Goal: Share content: Share content

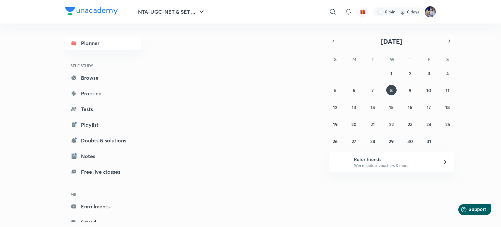
click at [431, 11] on img at bounding box center [430, 11] width 11 height 11
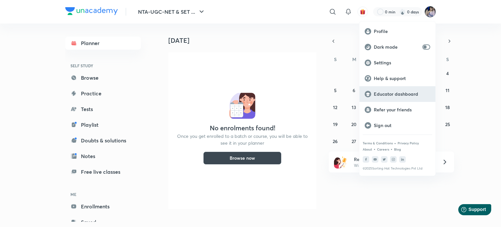
click at [384, 92] on p "Educator dashboard" at bounding box center [402, 94] width 56 height 6
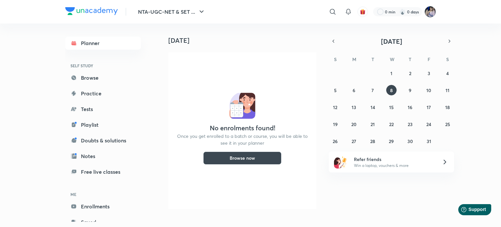
click at [431, 9] on img at bounding box center [430, 11] width 11 height 11
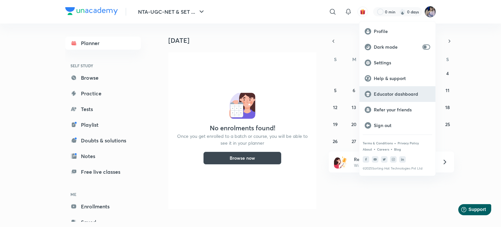
click at [388, 91] on p "Educator dashboard" at bounding box center [402, 94] width 56 height 6
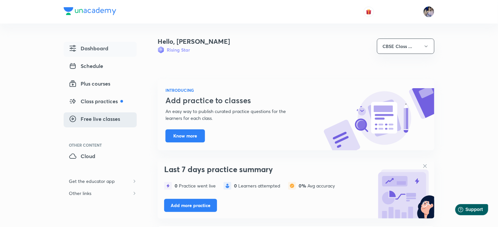
click at [98, 118] on span "Free live classes" at bounding box center [94, 119] width 51 height 8
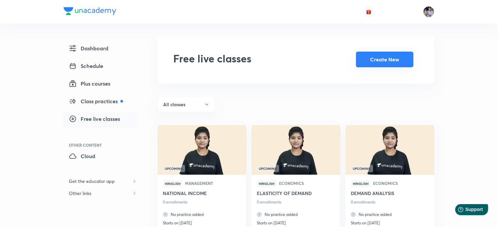
click at [386, 62] on button "Create New" at bounding box center [384, 60] width 57 height 16
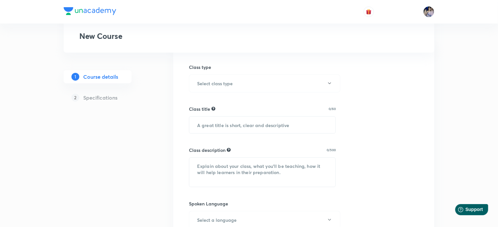
scroll to position [65, 0]
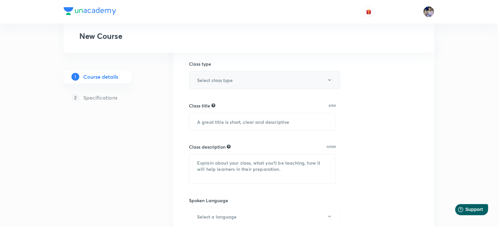
click at [226, 79] on h6 "Select class type" at bounding box center [215, 80] width 36 height 7
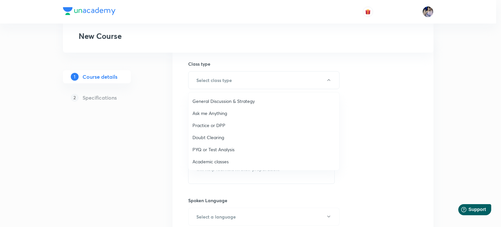
click at [214, 124] on span "Practice or DPP" at bounding box center [263, 125] width 143 height 7
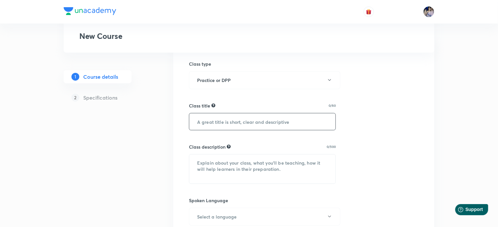
click at [208, 122] on input "text" at bounding box center [262, 121] width 146 height 17
type input "UNIT - I Most Important MCQ Discussion"
click at [202, 164] on textarea at bounding box center [262, 168] width 146 height 29
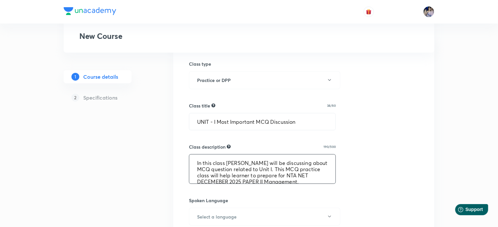
scroll to position [12, 0]
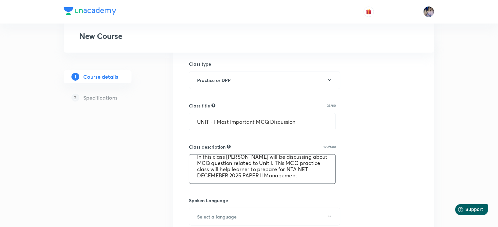
drag, startPoint x: 196, startPoint y: 161, endPoint x: 236, endPoint y: 180, distance: 44.4
click at [236, 180] on textarea "In this class Tanya Gautam Ma'am will be discussing about MCQ question related …" at bounding box center [262, 168] width 146 height 29
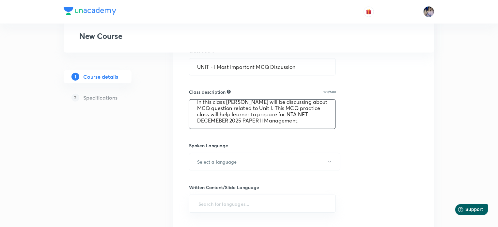
scroll to position [130, 0]
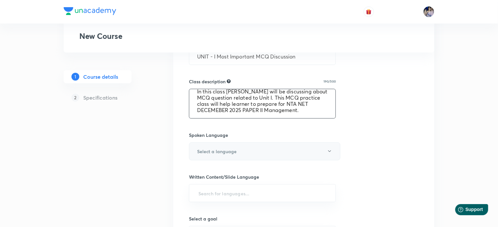
type textarea "In this class Tanya Gautam Ma'am will be discussing about MCQ question related …"
click at [305, 149] on button "Select a language" at bounding box center [264, 151] width 151 height 18
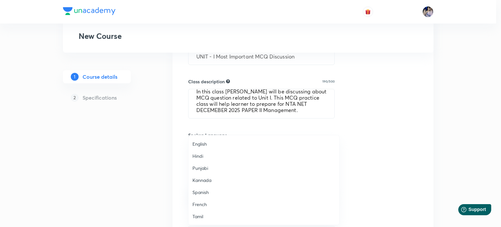
click at [206, 144] on span "English" at bounding box center [263, 143] width 143 height 7
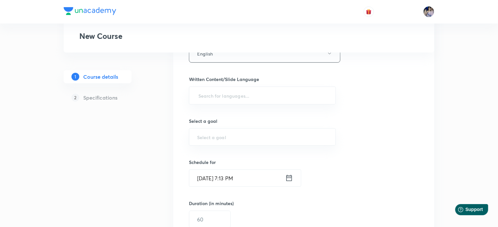
scroll to position [228, 0]
click at [211, 95] on input "text" at bounding box center [262, 95] width 130 height 12
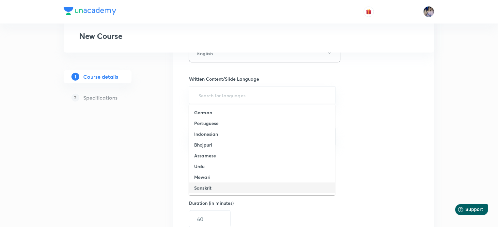
scroll to position [162, 0]
click at [204, 186] on h6 "Hinglish" at bounding box center [203, 187] width 18 height 7
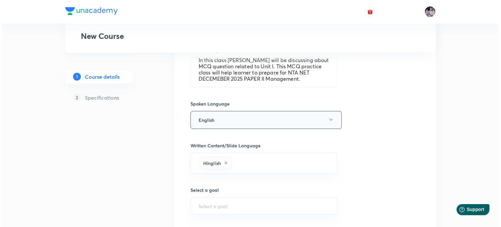
scroll to position [163, 0]
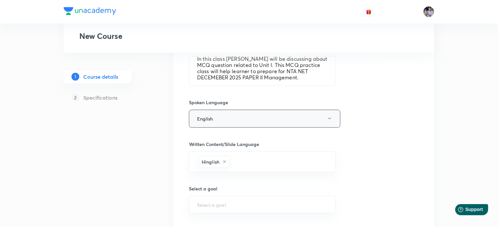
click at [328, 119] on icon "button" at bounding box center [329, 118] width 5 height 5
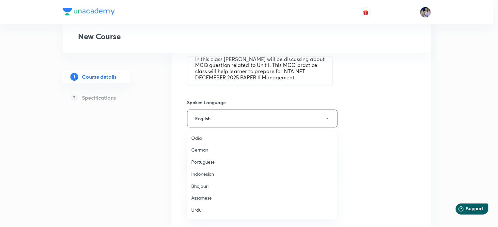
scroll to position [193, 0]
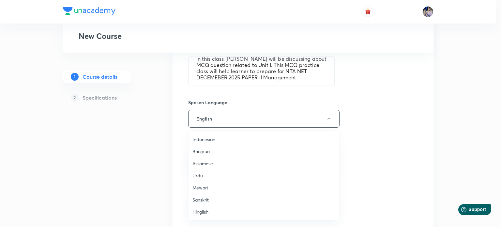
click at [199, 212] on span "Hinglish" at bounding box center [263, 211] width 143 height 7
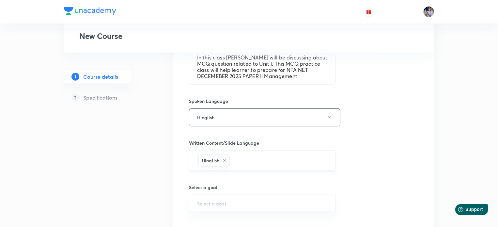
scroll to position [163, 0]
click at [223, 162] on icon at bounding box center [224, 162] width 4 height 4
click at [227, 159] on input "text" at bounding box center [262, 160] width 130 height 12
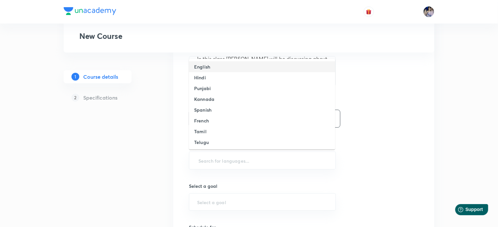
click at [207, 66] on h6 "English" at bounding box center [202, 66] width 16 height 7
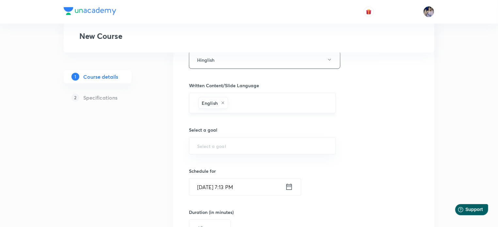
scroll to position [228, 0]
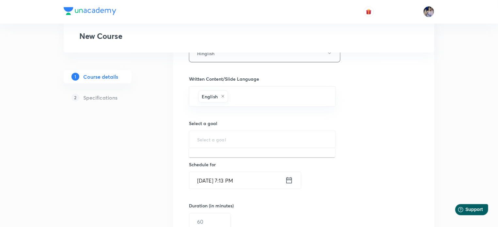
click at [217, 136] on input "text" at bounding box center [262, 139] width 130 height 6
click at [210, 138] on input "text" at bounding box center [262, 139] width 130 height 6
click at [212, 141] on input "text" at bounding box center [262, 139] width 130 height 6
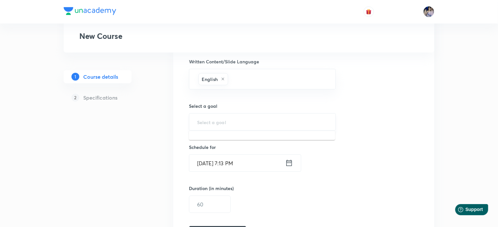
scroll to position [294, 0]
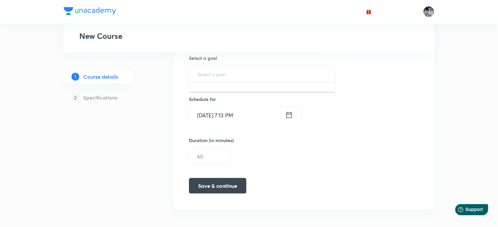
click at [207, 73] on input "text" at bounding box center [262, 74] width 130 height 6
click at [200, 74] on input "text" at bounding box center [262, 74] width 130 height 6
click at [245, 96] on h6 "Schedule for" at bounding box center [234, 99] width 91 height 7
click at [205, 72] on input "text" at bounding box center [262, 74] width 130 height 6
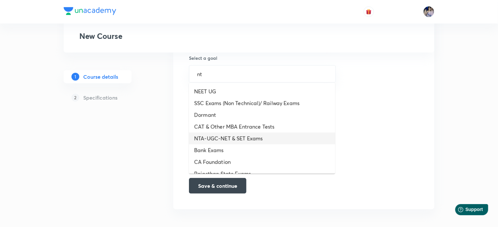
click at [223, 139] on li "NTA-UGC-NET & SET Exams" at bounding box center [262, 138] width 146 height 12
type input "NTA-UGC-NET & SET Exams"
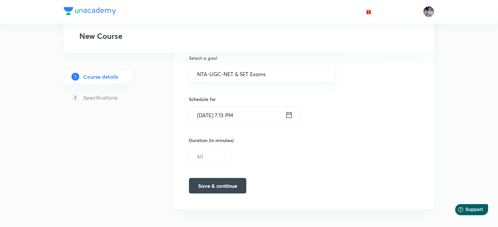
click at [291, 115] on icon at bounding box center [289, 114] width 8 height 9
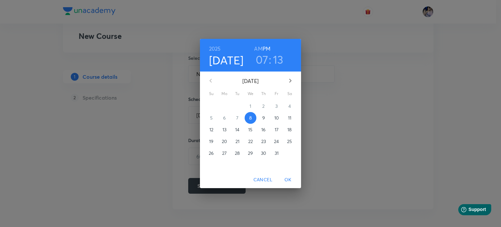
click at [263, 118] on p "9" at bounding box center [263, 118] width 3 height 7
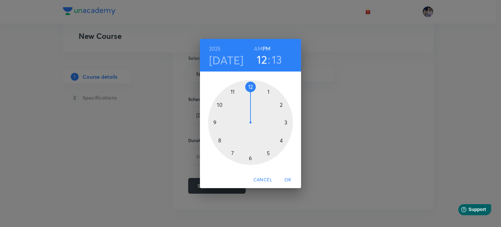
drag, startPoint x: 233, startPoint y: 154, endPoint x: 254, endPoint y: 94, distance: 63.8
click at [254, 94] on div at bounding box center [250, 122] width 85 height 85
drag, startPoint x: 287, startPoint y: 114, endPoint x: 251, endPoint y: 152, distance: 53.1
click at [251, 152] on div at bounding box center [250, 122] width 85 height 85
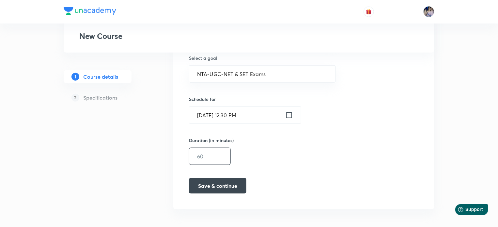
click at [208, 156] on input "text" at bounding box center [209, 156] width 41 height 17
type input "60"
click at [222, 186] on button "Save & continue" at bounding box center [217, 185] width 57 height 16
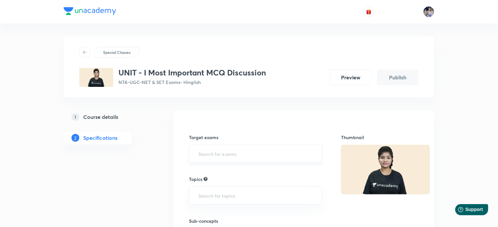
scroll to position [33, 0]
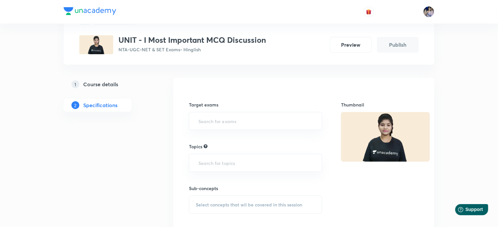
click at [97, 82] on h5 "Course details" at bounding box center [100, 84] width 35 height 8
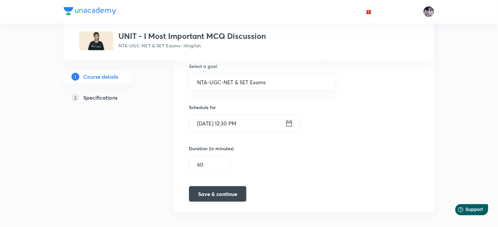
scroll to position [299, 0]
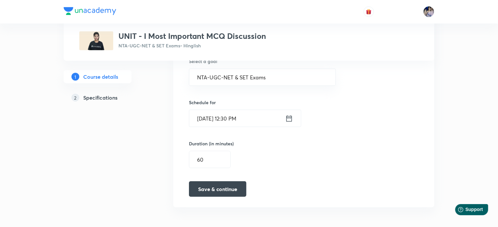
click at [288, 119] on icon at bounding box center [289, 118] width 8 height 9
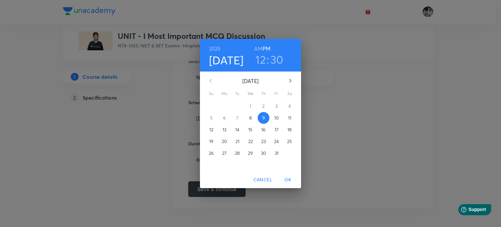
click at [277, 58] on h3 "30" at bounding box center [276, 60] width 13 height 14
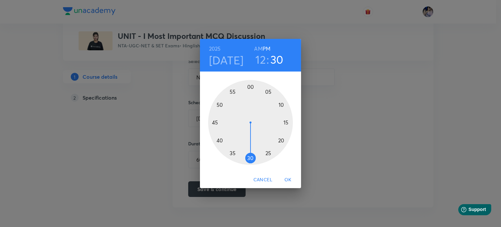
click at [252, 87] on div at bounding box center [250, 122] width 85 height 85
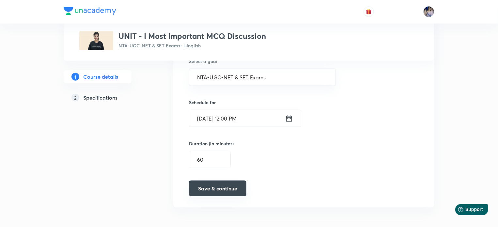
click at [218, 186] on button "Save & continue" at bounding box center [217, 188] width 57 height 16
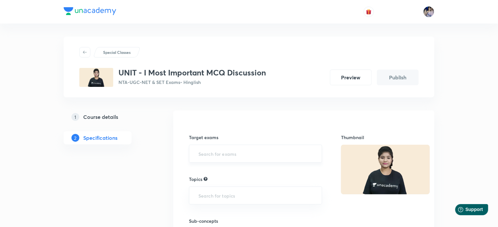
click at [206, 152] on input "text" at bounding box center [255, 153] width 117 height 12
type input "nt"
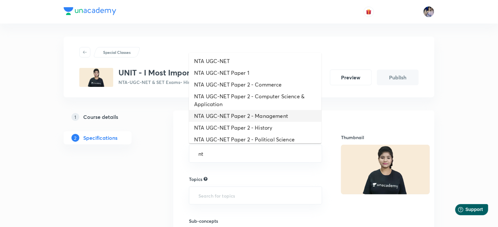
click at [256, 117] on li "NTA UGC-NET Paper 2 - Management" at bounding box center [255, 116] width 132 height 12
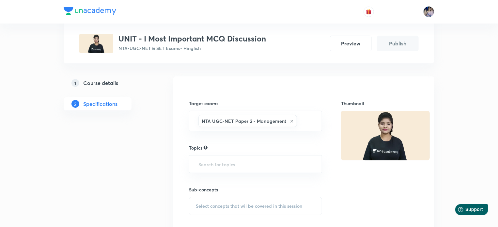
scroll to position [65, 0]
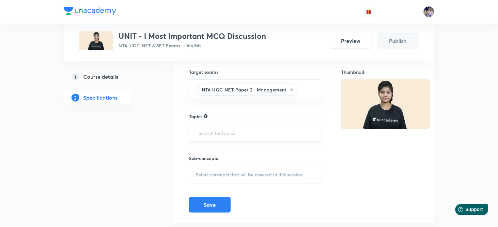
click at [207, 135] on input "text" at bounding box center [255, 133] width 117 height 12
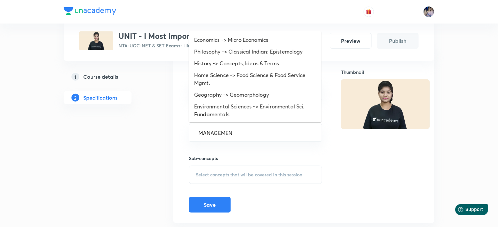
type input "MANAGEMENT"
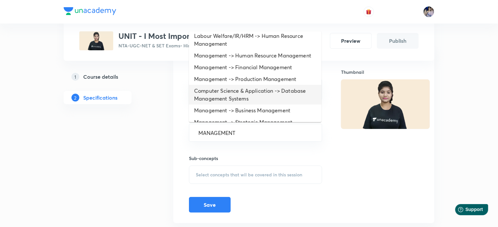
scroll to position [106, 0]
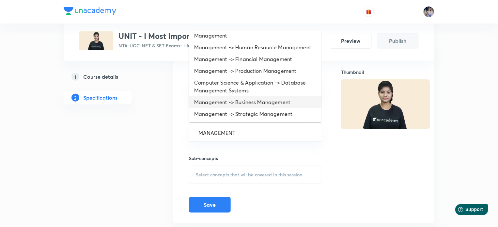
click at [249, 100] on li "Management -> Business Management" at bounding box center [255, 102] width 132 height 12
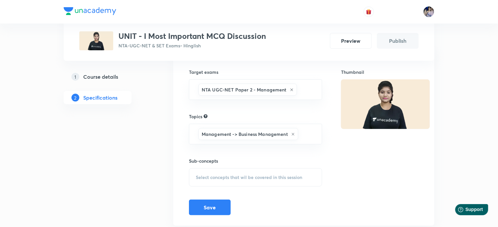
click at [226, 175] on span "Select concepts that wil be covered in this session" at bounding box center [249, 177] width 106 height 5
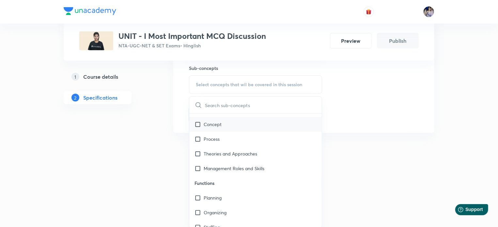
scroll to position [0, 0]
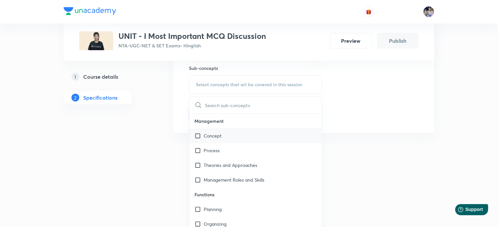
click at [198, 133] on input "checkbox" at bounding box center [198, 135] width 9 height 7
checkbox input "true"
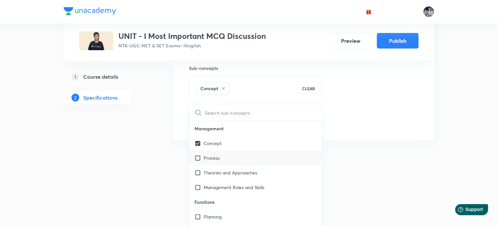
click at [197, 156] on input "checkbox" at bounding box center [198, 157] width 9 height 7
checkbox input "true"
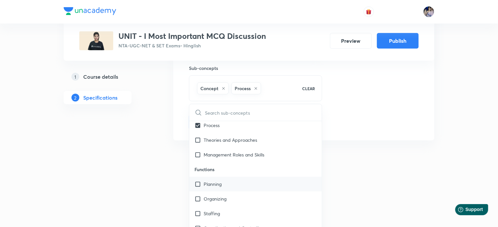
click at [199, 184] on input "checkbox" at bounding box center [198, 183] width 9 height 7
checkbox input "true"
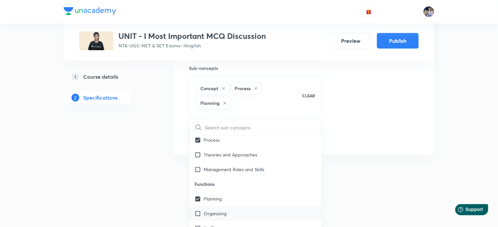
click at [199, 212] on input "checkbox" at bounding box center [198, 213] width 9 height 7
checkbox input "true"
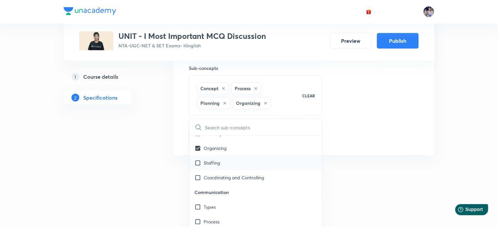
scroll to position [98, 0]
click at [197, 160] on input "checkbox" at bounding box center [198, 162] width 9 height 7
checkbox input "true"
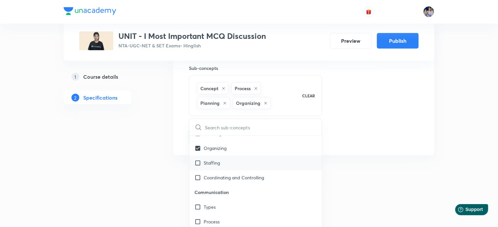
checkbox input "true"
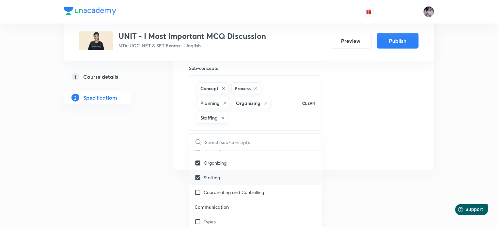
click at [198, 190] on input "checkbox" at bounding box center [198, 192] width 9 height 7
checkbox input "true"
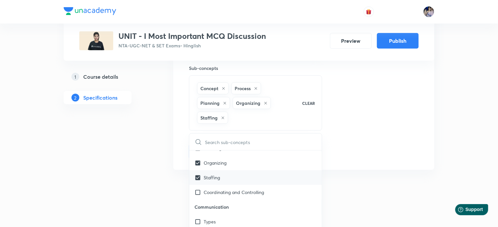
checkbox input "true"
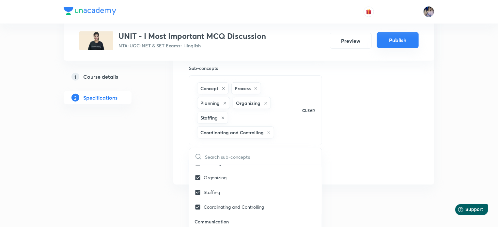
click at [396, 45] on button "Publish" at bounding box center [398, 40] width 42 height 16
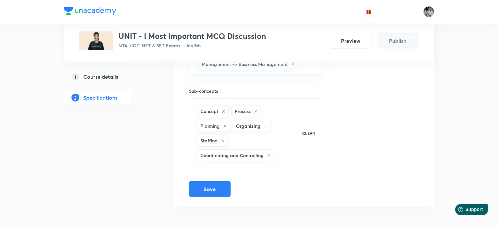
scroll to position [145, 0]
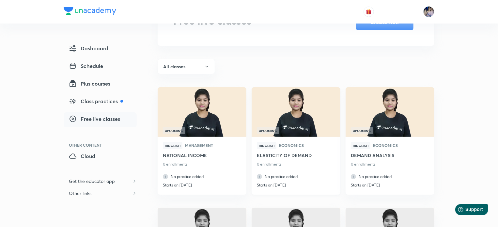
scroll to position [65, 0]
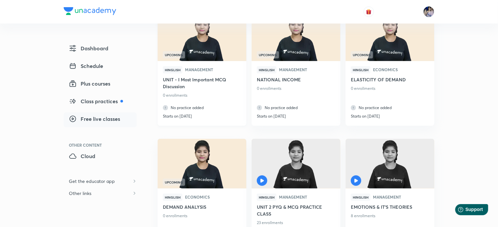
scroll to position [98, 0]
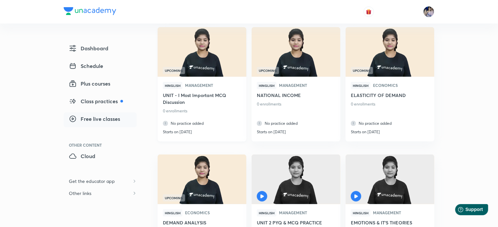
click at [205, 57] on img at bounding box center [202, 51] width 90 height 51
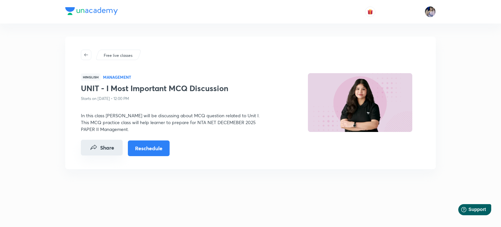
click at [94, 148] on icon "Share" at bounding box center [93, 147] width 6 height 5
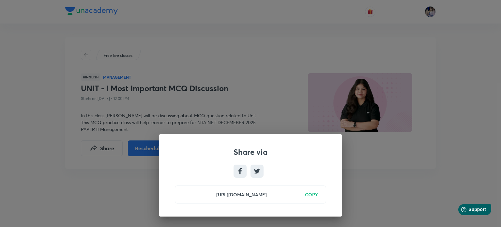
click at [313, 193] on h6 "COPY" at bounding box center [311, 194] width 13 height 7
click at [388, 189] on div "Share via https://unacademy.com/class/unit-i-most-important-mcq-discussion/MQOR…" at bounding box center [250, 113] width 501 height 227
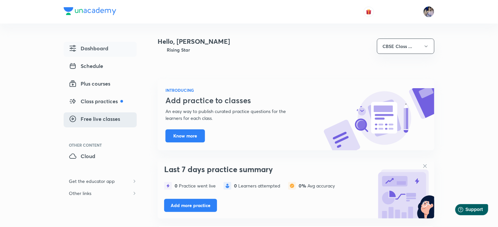
click at [94, 118] on span "Free live classes" at bounding box center [94, 119] width 51 height 8
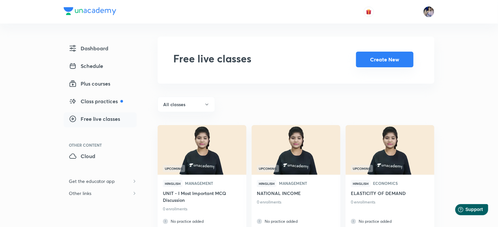
click at [376, 64] on button "Create New" at bounding box center [384, 60] width 57 height 16
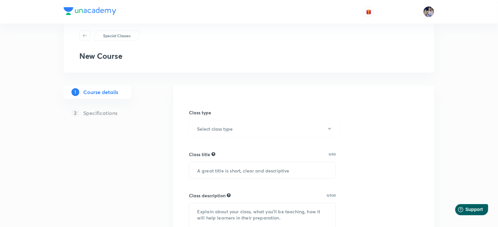
scroll to position [33, 0]
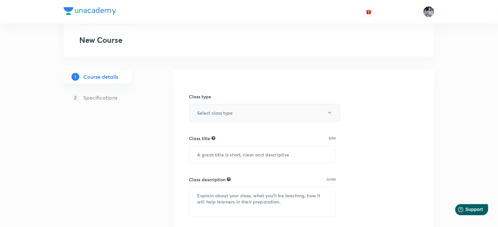
click at [215, 110] on h6 "Select class type" at bounding box center [215, 112] width 36 height 7
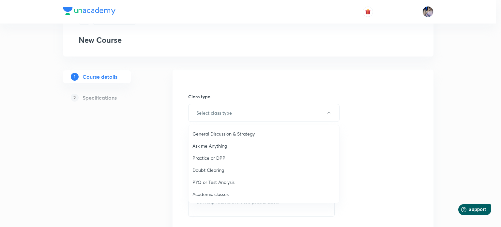
click at [206, 156] on span "Practice or DPP" at bounding box center [263, 157] width 143 height 7
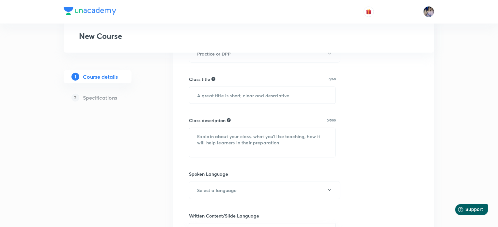
scroll to position [98, 0]
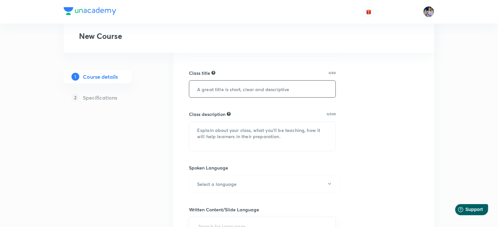
click at [211, 91] on input "text" at bounding box center [262, 89] width 146 height 17
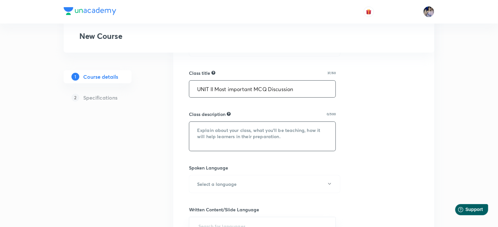
type input "UNIT II Most important MCQ Discussion"
paste textarea "Dear Learners, This is a gentle reminder that a special class is scheduled for …"
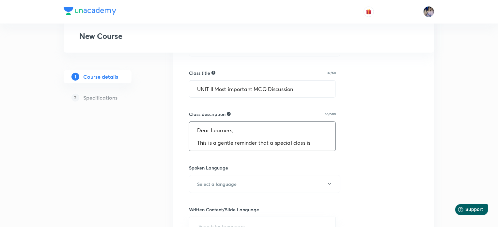
scroll to position [0, 0]
type textarea "D"
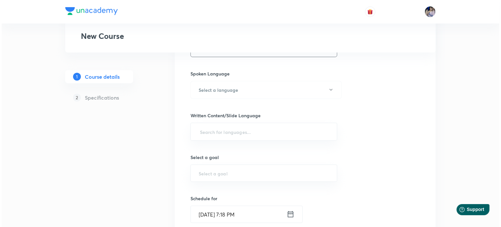
scroll to position [196, 0]
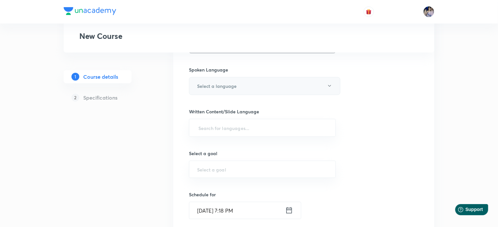
type textarea "In this class Tanya Gautam Ma'am will be discussing MCQ questions based on UNIT…"
click at [326, 86] on button "Select a language" at bounding box center [264, 86] width 151 height 18
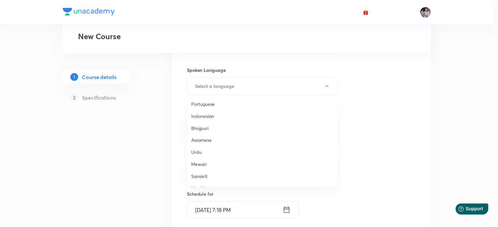
scroll to position [193, 0]
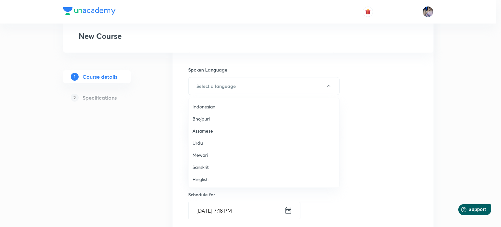
click at [201, 178] on span "Hinglish" at bounding box center [263, 179] width 143 height 7
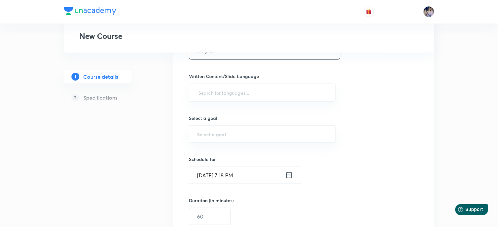
scroll to position [228, 0]
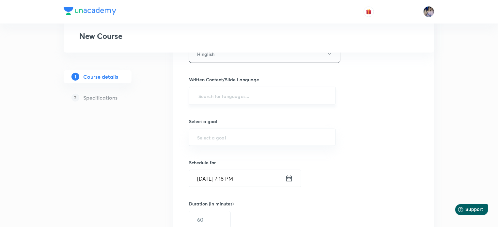
click at [213, 100] on input "text" at bounding box center [262, 96] width 130 height 12
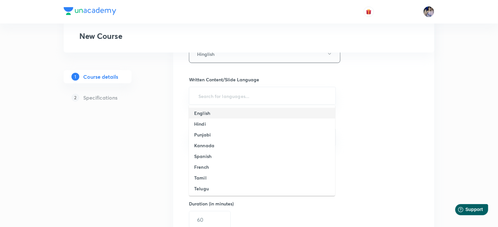
click at [203, 113] on h6 "English" at bounding box center [202, 113] width 16 height 7
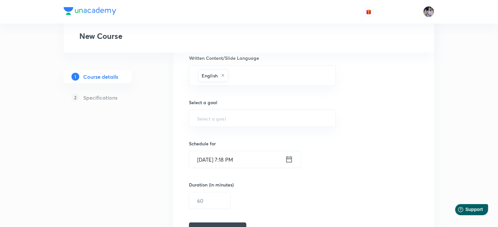
scroll to position [260, 0]
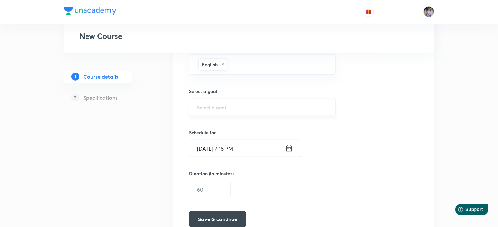
click at [213, 110] on div "​" at bounding box center [262, 107] width 147 height 17
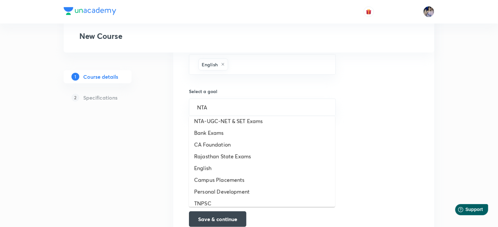
scroll to position [0, 0]
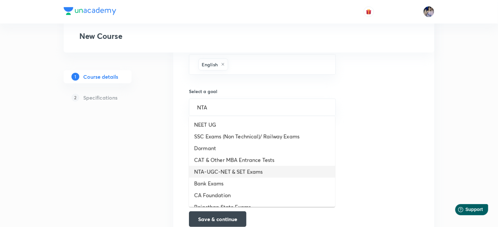
click at [237, 173] on li "NTA-UGC-NET & SET Exams" at bounding box center [262, 172] width 146 height 12
type input "NTA-UGC-NET & SET Exams"
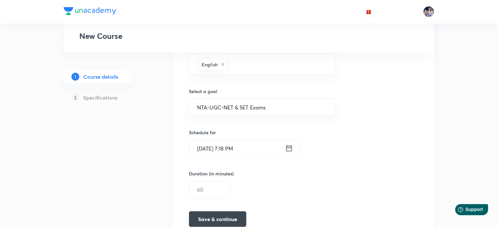
click at [287, 147] on icon at bounding box center [289, 148] width 8 height 9
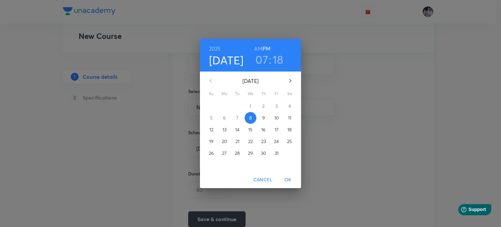
click at [276, 118] on p "10" at bounding box center [276, 118] width 5 height 7
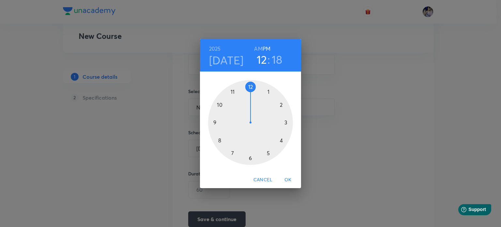
drag, startPoint x: 233, startPoint y: 155, endPoint x: 255, endPoint y: 99, distance: 60.2
click at [255, 99] on div at bounding box center [250, 122] width 85 height 85
drag, startPoint x: 283, startPoint y: 132, endPoint x: 250, endPoint y: 93, distance: 52.1
click at [250, 93] on div at bounding box center [250, 122] width 85 height 85
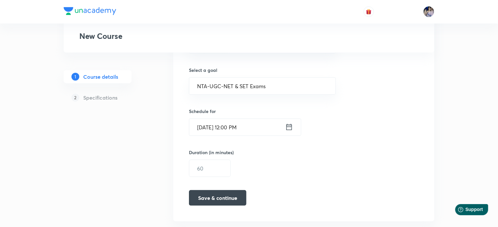
scroll to position [293, 0]
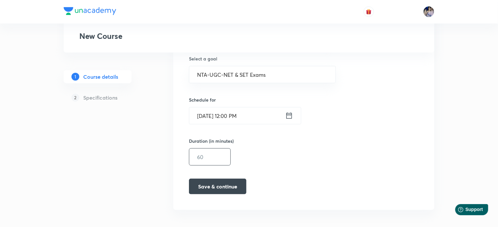
click at [205, 155] on input "text" at bounding box center [209, 156] width 41 height 17
type input "60"
click at [226, 184] on button "Save & continue" at bounding box center [217, 186] width 57 height 16
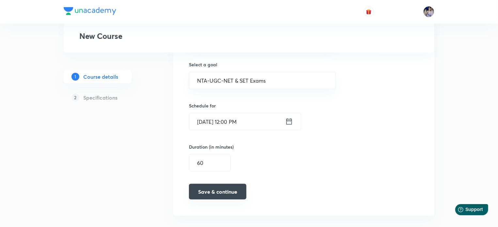
click at [231, 191] on button "Save & continue" at bounding box center [217, 192] width 57 height 16
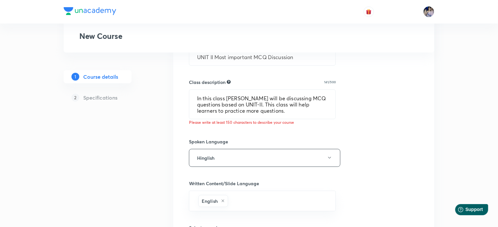
scroll to position [97, 0]
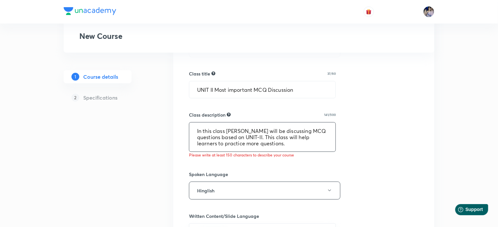
click at [286, 143] on textarea "In this class Tanya Gautam Ma'am will be discussing MCQ questions based on UNIT…" at bounding box center [262, 136] width 146 height 29
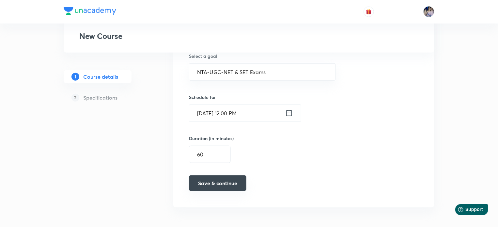
type textarea "In this class Tanya Gautam Ma'am will be discussing MCQ questions based on UNIT…"
click at [228, 184] on button "Save & continue" at bounding box center [217, 183] width 57 height 16
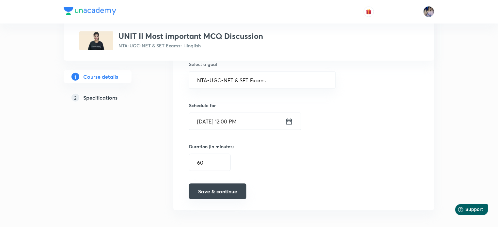
scroll to position [299, 0]
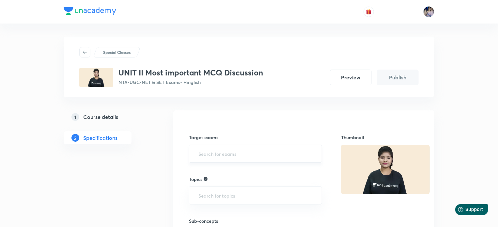
scroll to position [33, 0]
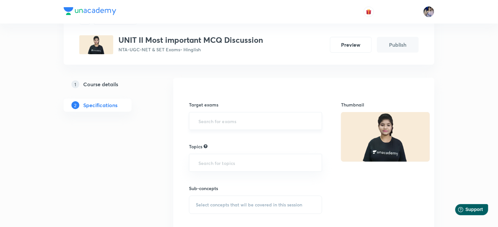
click at [203, 123] on input "text" at bounding box center [255, 121] width 117 height 12
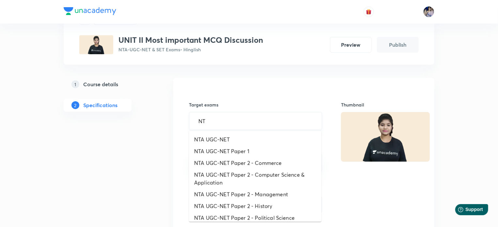
type input "NTA"
click at [239, 195] on li "NTA UGC-NET Paper 2 - Management" at bounding box center [255, 194] width 132 height 12
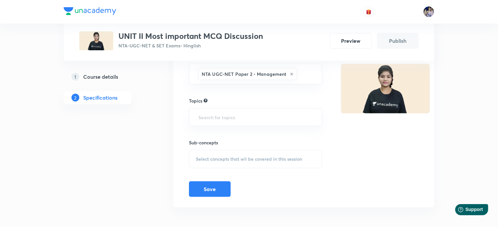
scroll to position [82, 0]
click at [217, 118] on input "text" at bounding box center [255, 116] width 117 height 12
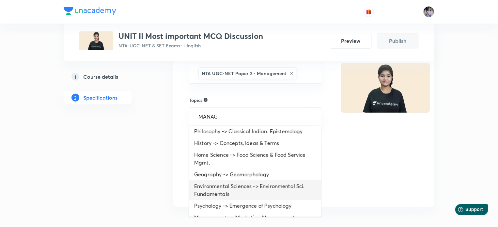
scroll to position [0, 0]
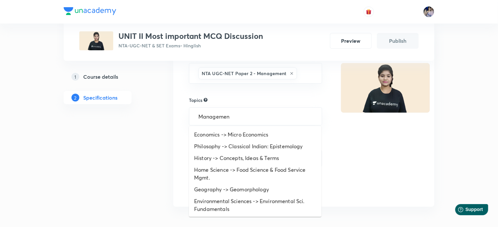
type input "Management"
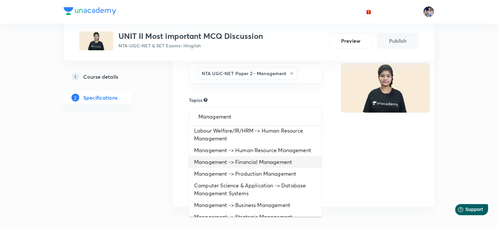
scroll to position [106, 0]
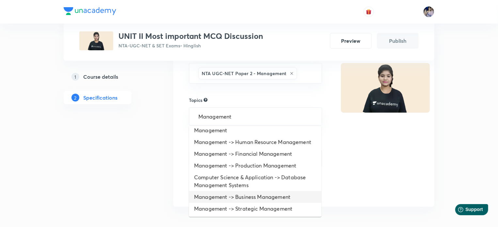
click at [249, 199] on li "Management -> Business Management" at bounding box center [255, 197] width 132 height 12
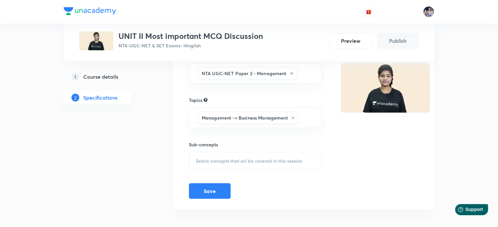
click at [207, 159] on span "Select concepts that wil be covered in this session" at bounding box center [249, 160] width 106 height 5
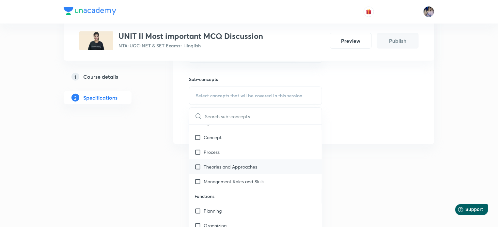
scroll to position [0, 0]
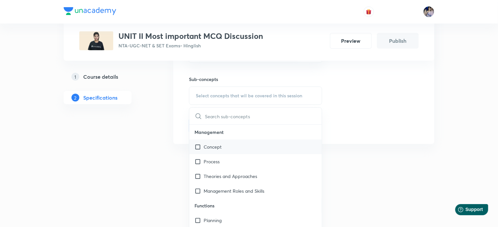
click at [197, 148] on input "checkbox" at bounding box center [198, 146] width 9 height 7
checkbox input "true"
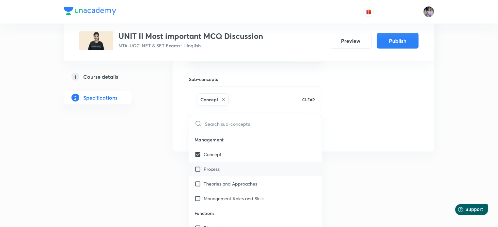
click at [198, 166] on input "checkbox" at bounding box center [198, 168] width 9 height 7
checkbox input "true"
click at [361, 151] on div "Target exams NTA UGC-NET Paper 2 - Management ​ Topics Management -> Business M…" at bounding box center [303, 61] width 261 height 197
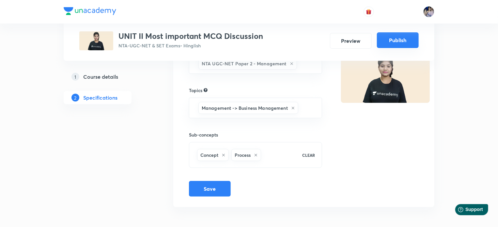
click at [400, 42] on button "Publish" at bounding box center [398, 40] width 42 height 16
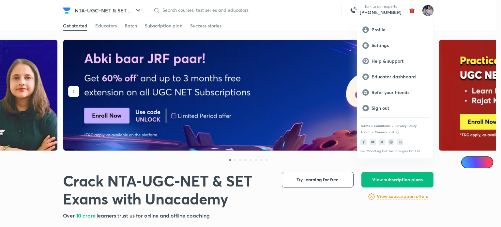
click at [403, 80] on div "Educator dashboard" at bounding box center [395, 77] width 76 height 16
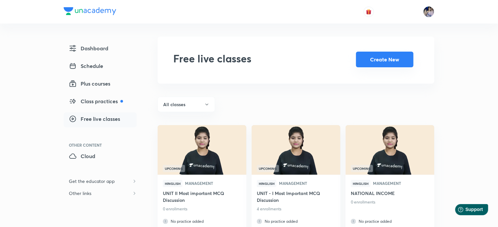
click at [378, 59] on button "Create New" at bounding box center [384, 60] width 57 height 16
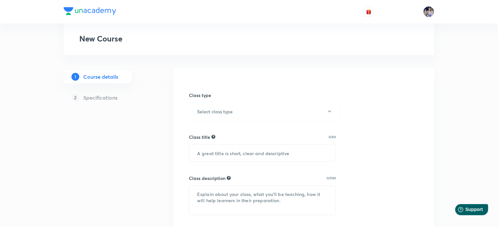
scroll to position [33, 0]
click at [329, 115] on icon "button" at bounding box center [329, 112] width 5 height 5
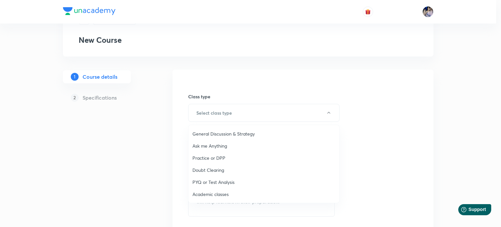
click at [214, 156] on span "Practice or DPP" at bounding box center [263, 157] width 143 height 7
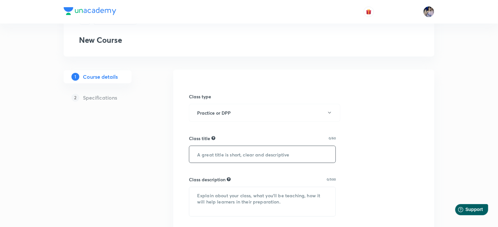
click at [242, 154] on input "text" at bounding box center [262, 154] width 146 height 17
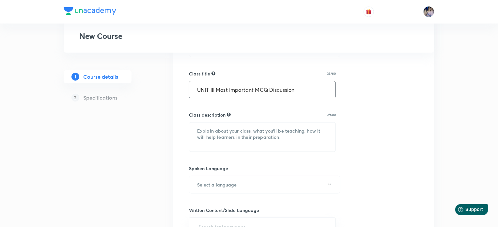
scroll to position [98, 0]
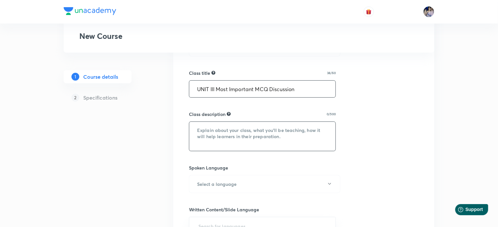
type input "UNIT III Most Important MCQ Discussion"
click at [234, 134] on textarea at bounding box center [262, 136] width 146 height 29
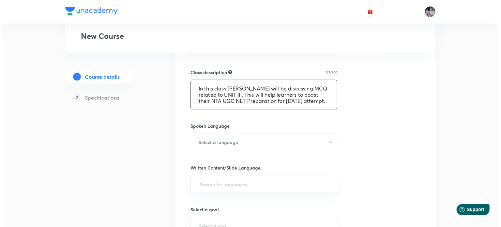
scroll to position [196, 0]
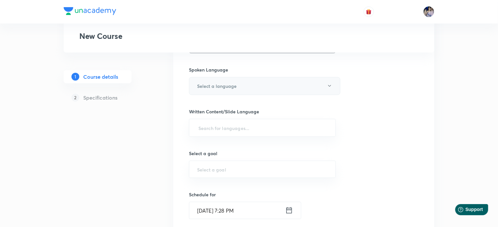
type textarea "In this class Tanya Gautam Ma'am will be discussing MCQ related to UNIT III. Th…"
click at [317, 83] on button "Select a language" at bounding box center [264, 86] width 151 height 18
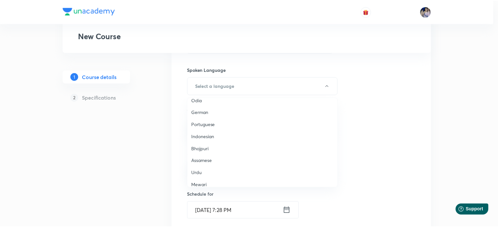
scroll to position [193, 0]
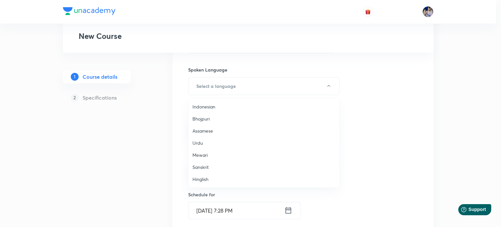
click at [204, 179] on span "Hinglish" at bounding box center [263, 179] width 143 height 7
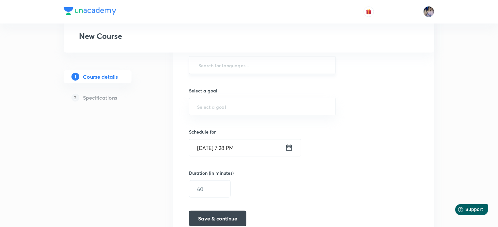
scroll to position [261, 0]
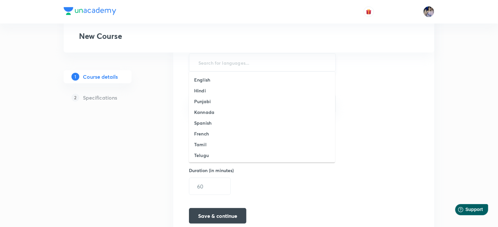
click at [213, 64] on input "text" at bounding box center [262, 62] width 130 height 12
click at [203, 81] on h6 "English" at bounding box center [202, 79] width 16 height 7
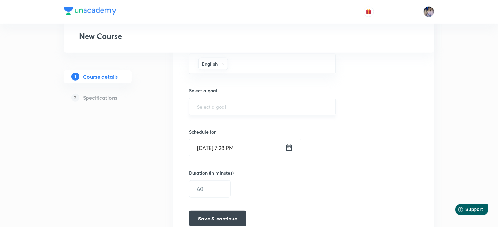
click at [221, 109] on div "​" at bounding box center [262, 106] width 147 height 17
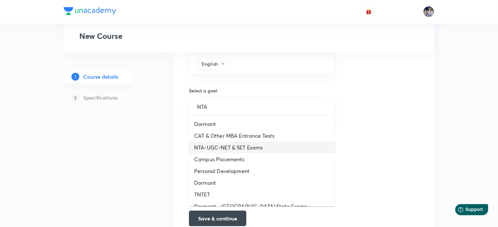
click at [253, 148] on li "NTA-UGC-NET & SET Exams" at bounding box center [262, 148] width 146 height 12
type input "NTA-UGC-NET & SET Exams"
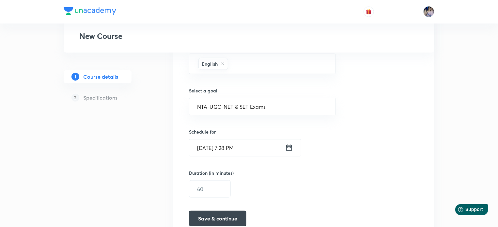
click at [289, 146] on icon at bounding box center [289, 148] width 6 height 6
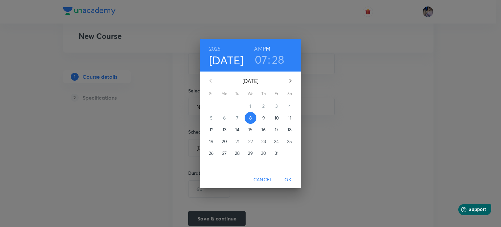
click at [277, 117] on p "10" at bounding box center [276, 118] width 5 height 7
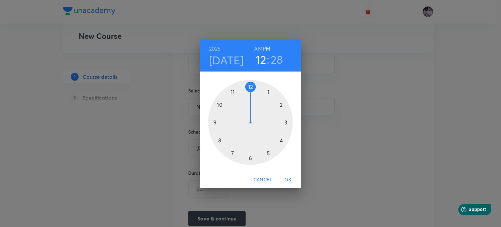
drag, startPoint x: 232, startPoint y: 152, endPoint x: 252, endPoint y: 98, distance: 57.7
click at [252, 98] on div at bounding box center [250, 122] width 85 height 85
drag, startPoint x: 258, startPoint y: 157, endPoint x: 252, endPoint y: 91, distance: 66.5
click at [252, 91] on div at bounding box center [250, 122] width 85 height 85
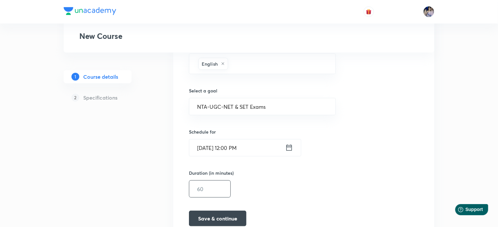
click at [217, 188] on input "text" at bounding box center [209, 188] width 41 height 17
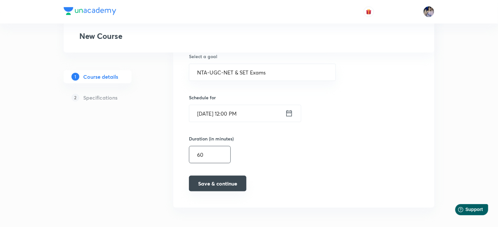
scroll to position [296, 0]
type input "60"
click at [230, 182] on button "Save & continue" at bounding box center [217, 183] width 57 height 16
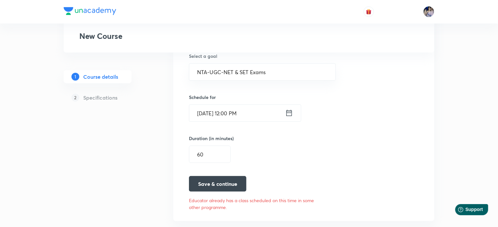
click at [290, 112] on icon at bounding box center [289, 112] width 8 height 9
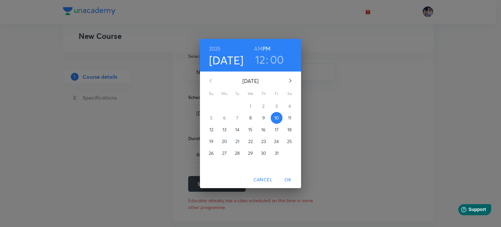
click at [262, 60] on h3 "12" at bounding box center [260, 60] width 10 height 14
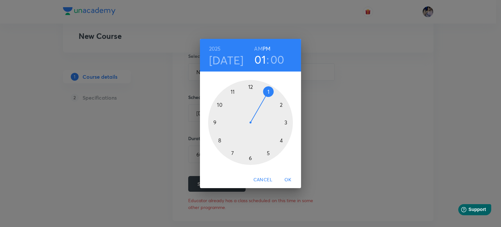
drag, startPoint x: 253, startPoint y: 86, endPoint x: 265, endPoint y: 90, distance: 12.3
click at [265, 90] on div at bounding box center [250, 122] width 85 height 85
drag, startPoint x: 251, startPoint y: 88, endPoint x: 231, endPoint y: 123, distance: 40.5
click at [231, 123] on div at bounding box center [250, 122] width 85 height 85
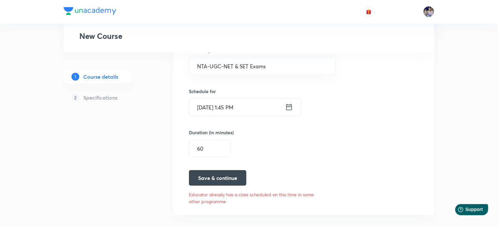
scroll to position [309, 0]
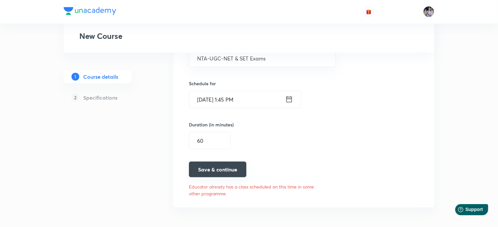
click at [235, 167] on button "Save & continue" at bounding box center [217, 169] width 57 height 16
type textarea "In this class Tanya Gautam Ma'am will be discussing MCQ related to UNIT III. Th…"
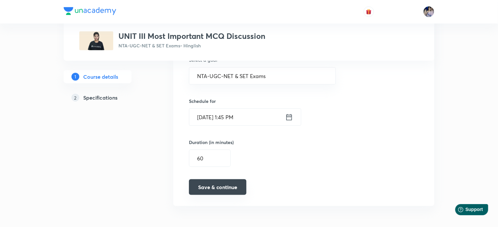
scroll to position [299, 0]
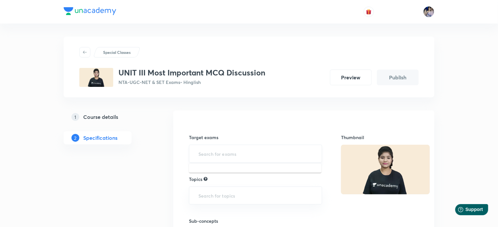
click at [221, 156] on input "text" at bounding box center [255, 153] width 117 height 12
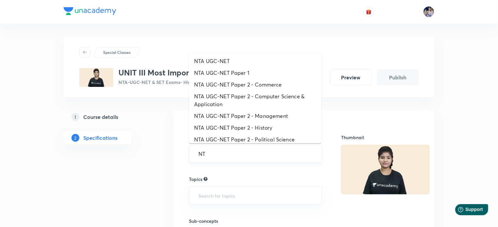
type input "NTA"
click at [264, 118] on li "NTA UGC-NET Paper 2 - Management" at bounding box center [255, 116] width 132 height 12
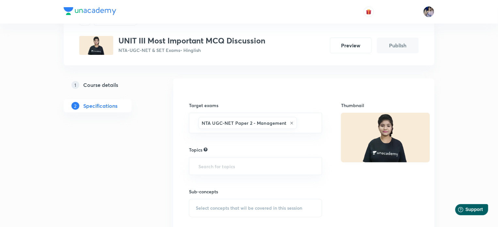
scroll to position [65, 0]
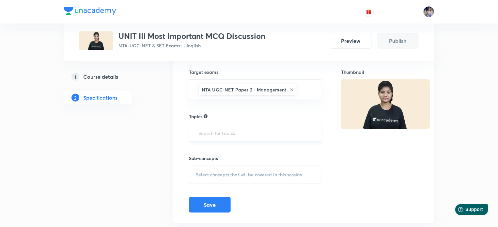
click at [232, 135] on input "text" at bounding box center [255, 133] width 117 height 12
type input "N"
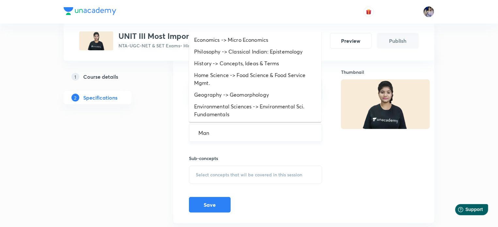
type input "Mana"
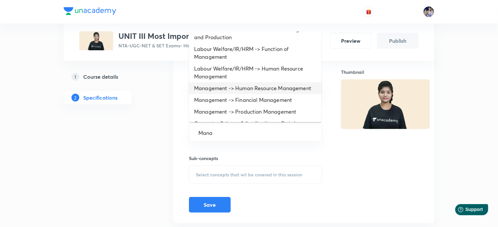
click at [250, 87] on li "Management -> Human Resource Management" at bounding box center [255, 88] width 132 height 12
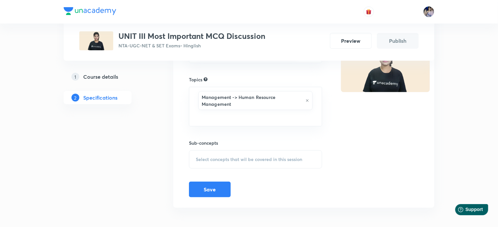
scroll to position [103, 0]
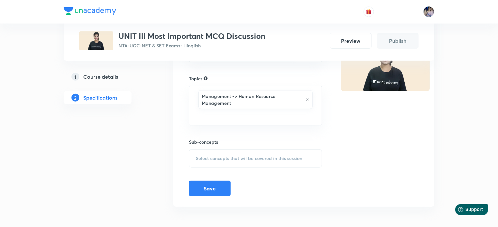
click at [247, 157] on span "Select concepts that wil be covered in this session" at bounding box center [249, 158] width 106 height 5
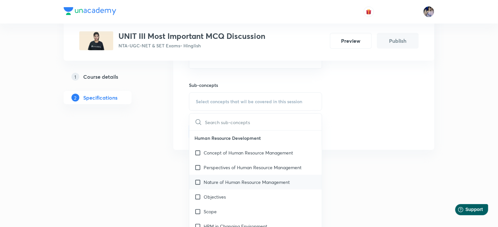
scroll to position [168, 0]
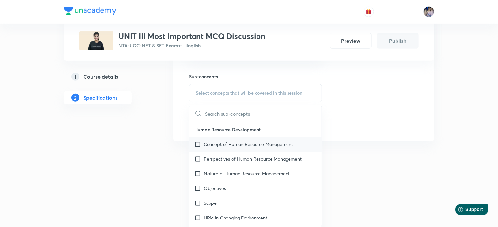
click at [198, 146] on input "checkbox" at bounding box center [198, 144] width 9 height 7
checkbox input "true"
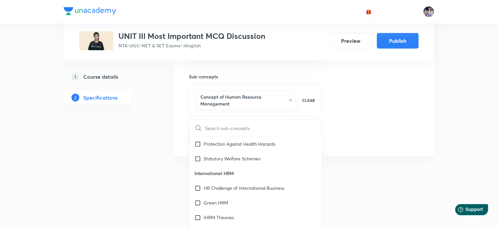
scroll to position [847, 0]
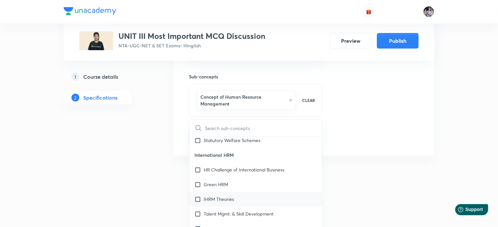
click at [200, 197] on input "checkbox" at bounding box center [198, 199] width 9 height 7
checkbox input "true"
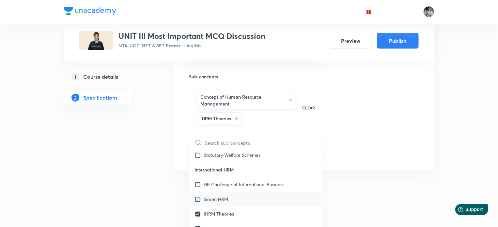
click at [197, 200] on input "checkbox" at bounding box center [198, 199] width 9 height 7
checkbox input "true"
click at [373, 140] on div "Thumbnail" at bounding box center [380, 55] width 78 height 207
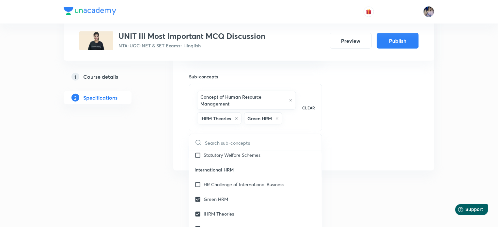
scroll to position [132, 0]
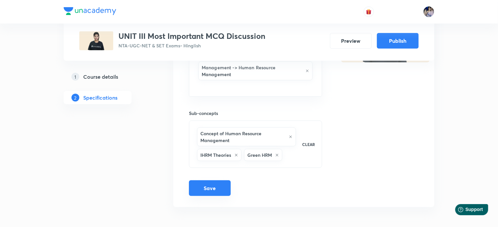
click at [203, 186] on button "Save" at bounding box center [210, 188] width 42 height 16
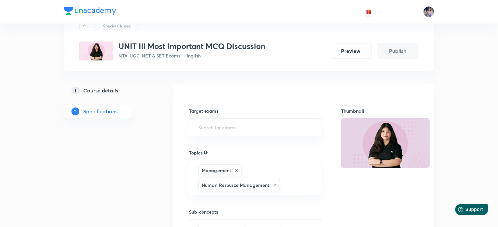
scroll to position [0, 0]
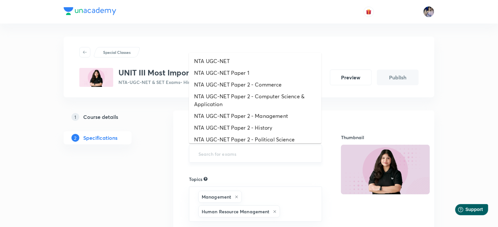
click at [223, 150] on input "text" at bounding box center [255, 153] width 117 height 12
click at [261, 115] on li "NTA UGC-NET Paper 2 - Management" at bounding box center [255, 116] width 132 height 12
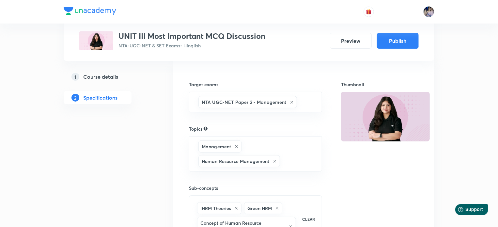
scroll to position [127, 0]
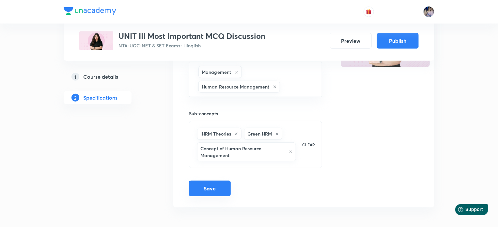
click at [211, 191] on button "Save" at bounding box center [210, 188] width 42 height 16
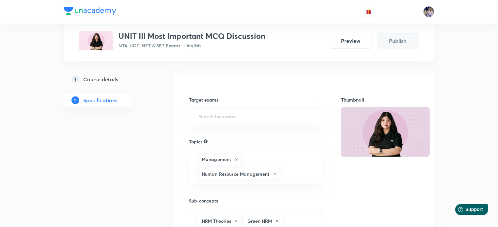
scroll to position [27, 0]
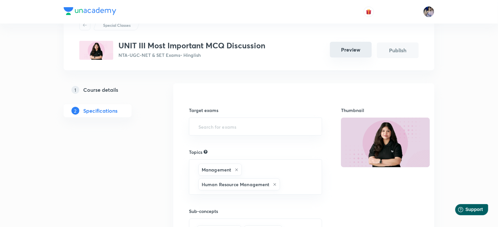
click at [342, 51] on button "Preview" at bounding box center [351, 50] width 42 height 16
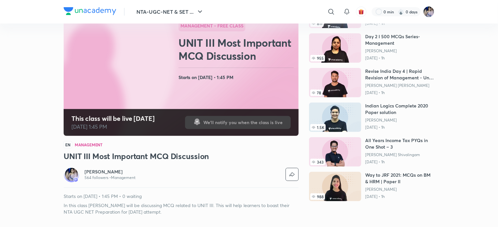
scroll to position [65, 0]
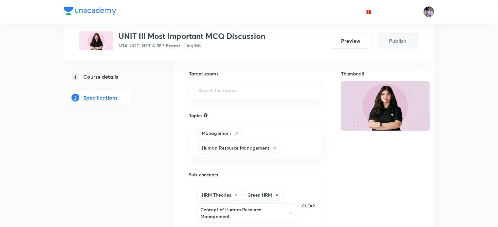
scroll to position [65, 0]
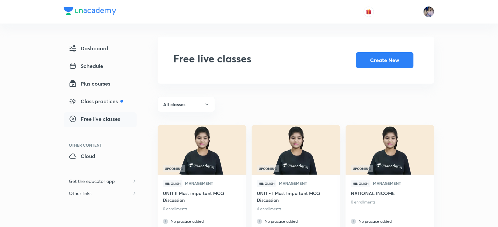
click at [99, 119] on span "Free live classes" at bounding box center [94, 119] width 51 height 8
click at [378, 64] on button "Create New" at bounding box center [384, 60] width 57 height 16
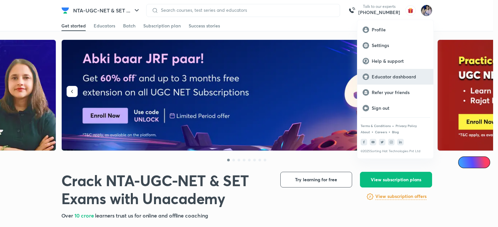
click at [380, 78] on p "Educator dashboard" at bounding box center [400, 77] width 56 height 6
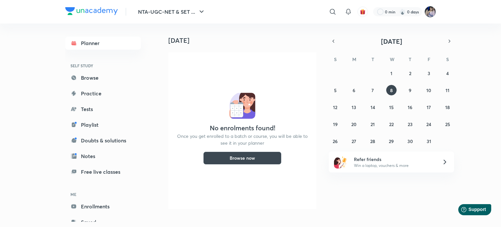
click at [428, 11] on img at bounding box center [430, 11] width 11 height 11
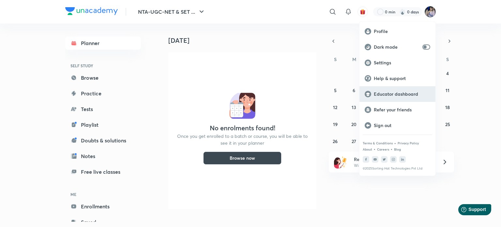
click at [388, 93] on p "Educator dashboard" at bounding box center [402, 94] width 56 height 6
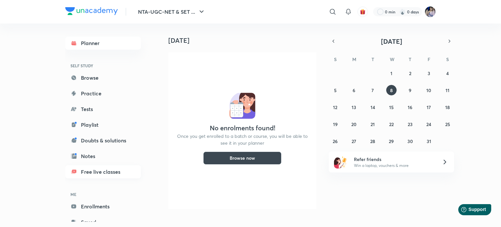
drag, startPoint x: 104, startPoint y: 175, endPoint x: 107, endPoint y: 170, distance: 5.9
click at [104, 175] on link "Free live classes" at bounding box center [103, 171] width 76 height 13
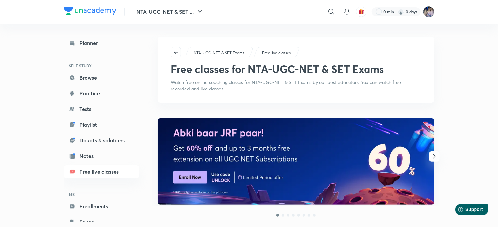
click at [429, 14] on img at bounding box center [428, 11] width 11 height 11
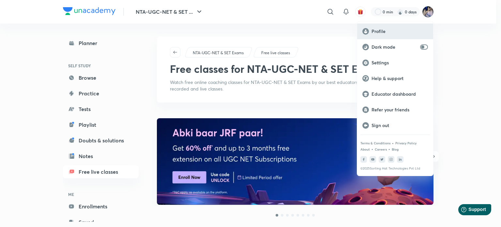
click at [375, 28] on p "Profile" at bounding box center [400, 31] width 56 height 6
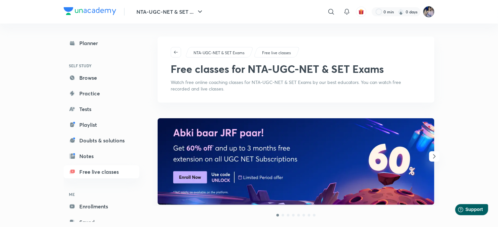
click at [426, 14] on img at bounding box center [428, 11] width 11 height 11
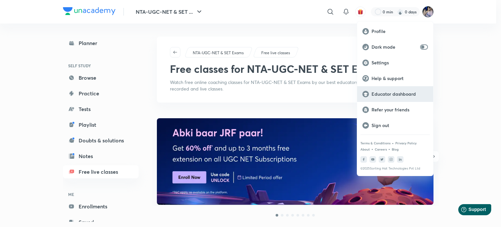
click at [386, 94] on p "Educator dashboard" at bounding box center [400, 94] width 56 height 6
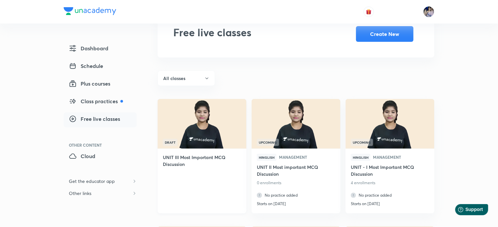
scroll to position [33, 0]
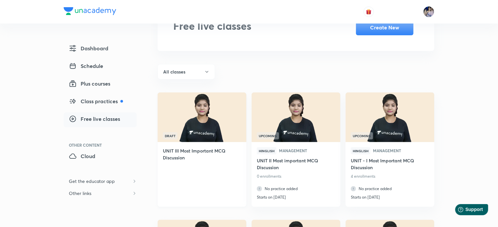
click at [202, 128] on img at bounding box center [202, 117] width 90 height 51
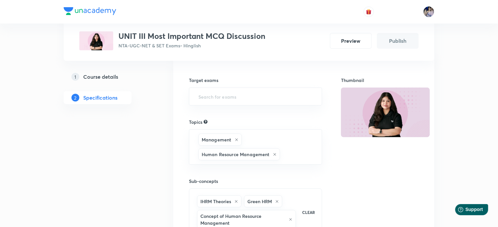
scroll to position [33, 0]
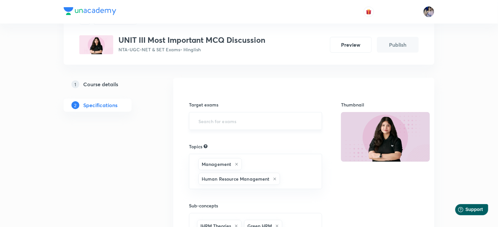
click at [216, 122] on input "text" at bounding box center [255, 121] width 117 height 12
type input "NTA"
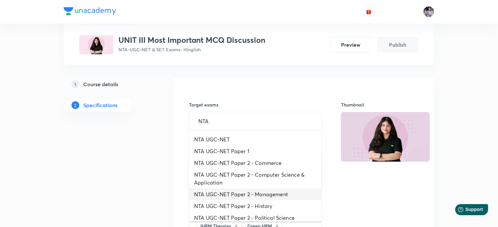
click at [238, 190] on li "NTA UGC-NET Paper 2 - Management" at bounding box center [255, 194] width 132 height 12
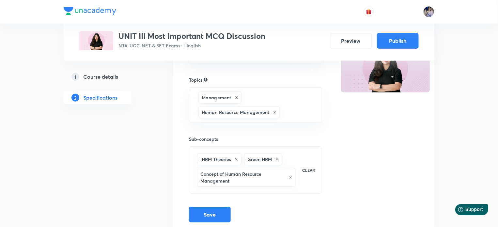
scroll to position [127, 0]
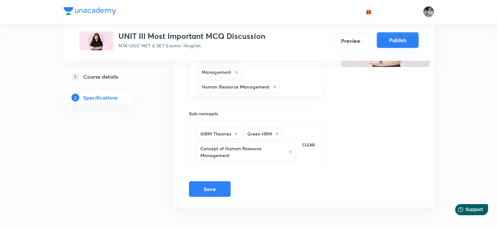
click at [403, 41] on button "Publish" at bounding box center [398, 40] width 42 height 16
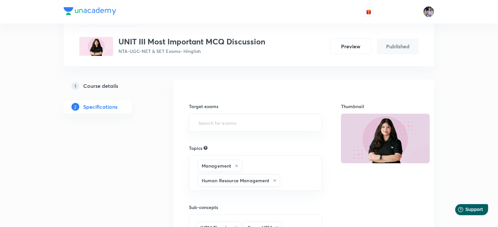
scroll to position [27, 0]
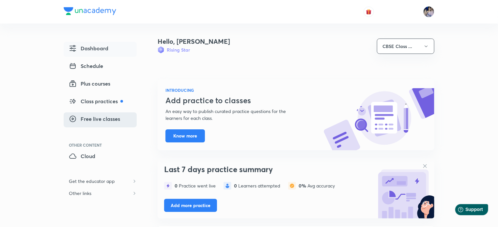
click at [93, 120] on span "Free live classes" at bounding box center [94, 119] width 51 height 8
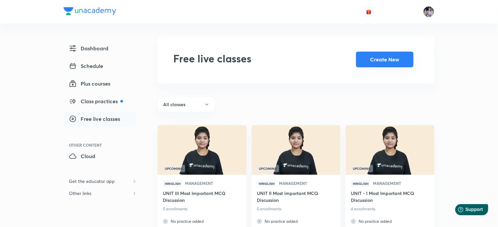
click at [374, 62] on button "Create New" at bounding box center [384, 60] width 57 height 16
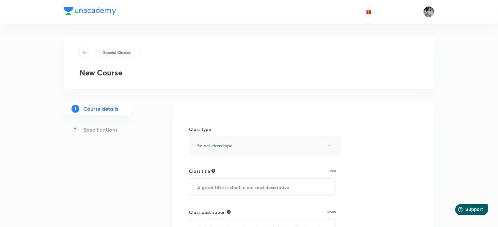
click at [220, 145] on h6 "Select class type" at bounding box center [215, 145] width 36 height 7
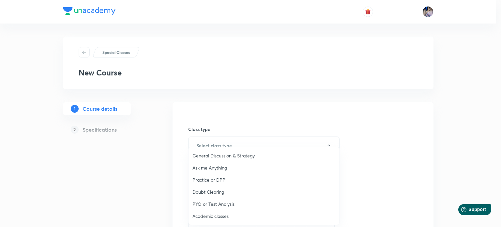
click at [211, 178] on span "Practice or DPP" at bounding box center [263, 179] width 143 height 7
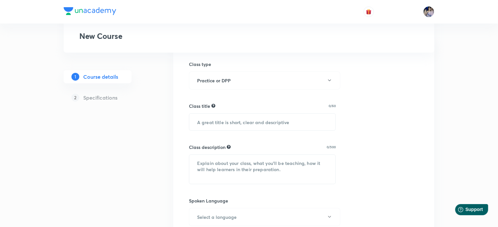
scroll to position [65, 0]
click at [219, 124] on input "text" at bounding box center [262, 121] width 146 height 17
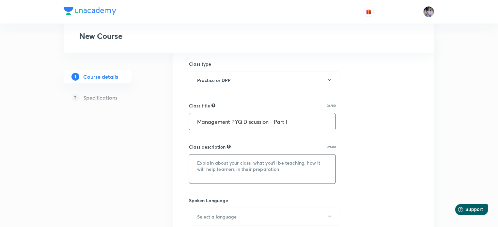
type input "Management PYQ Discussion - Part I"
click at [216, 164] on textarea at bounding box center [262, 168] width 146 height 29
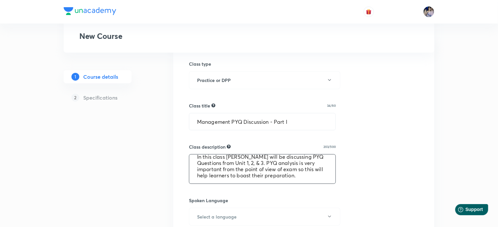
scroll to position [12, 0]
drag, startPoint x: 196, startPoint y: 161, endPoint x: 238, endPoint y: 176, distance: 45.0
click at [238, 176] on textarea "In this class [PERSON_NAME] will be discussing PYQ Questions from Unit 1, 2, & …" at bounding box center [262, 168] width 146 height 29
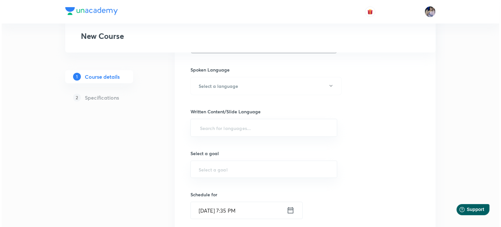
scroll to position [163, 0]
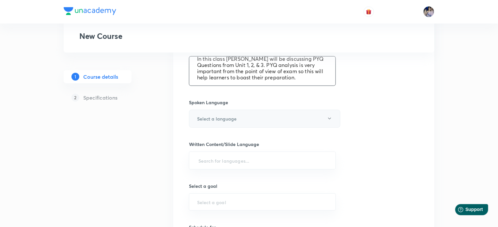
type textarea "In this class [PERSON_NAME] will be discussing PYQ Questions from Unit 1, 2, & …"
click at [328, 119] on icon "button" at bounding box center [329, 118] width 5 height 5
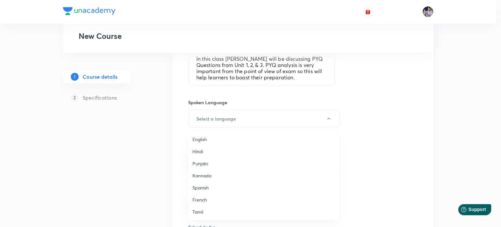
click at [203, 138] on span "English" at bounding box center [263, 139] width 143 height 7
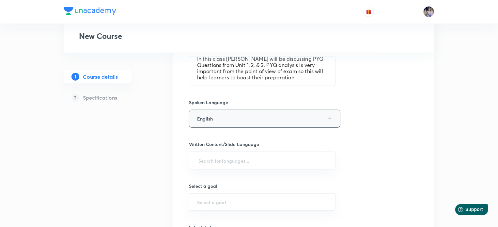
click at [320, 115] on button "English" at bounding box center [264, 119] width 151 height 18
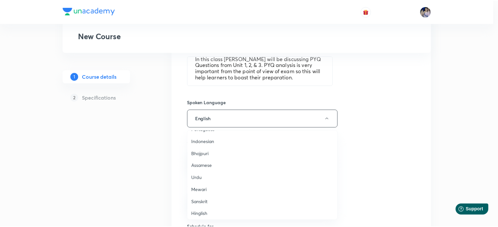
scroll to position [193, 0]
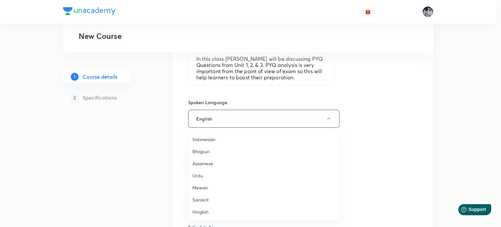
click at [201, 210] on span "Hinglish" at bounding box center [263, 211] width 143 height 7
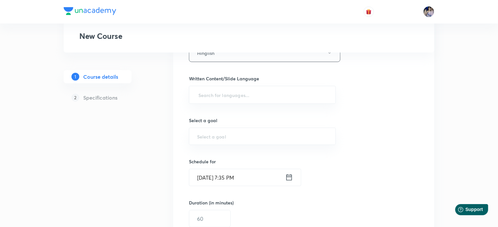
scroll to position [228, 0]
click at [237, 96] on input "text" at bounding box center [262, 96] width 130 height 12
click at [204, 113] on h6 "English" at bounding box center [202, 113] width 16 height 7
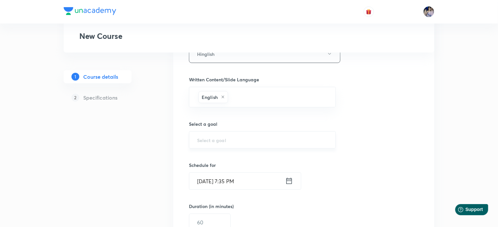
click at [216, 139] on input "text" at bounding box center [262, 140] width 130 height 6
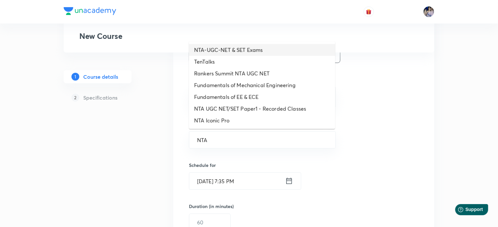
click at [210, 49] on li "NTA-UGC-NET & SET Exams" at bounding box center [262, 50] width 146 height 12
type input "NTA-UGC-NET & SET Exams"
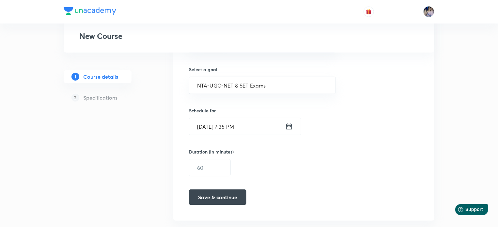
scroll to position [293, 0]
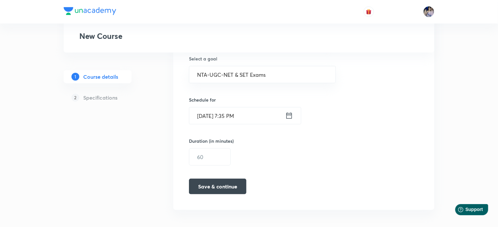
click at [290, 114] on icon at bounding box center [289, 115] width 8 height 9
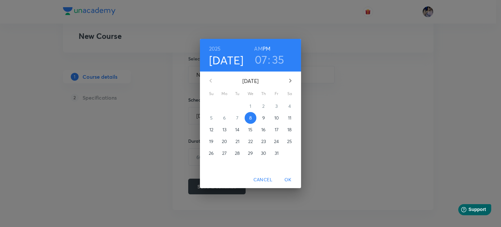
click at [287, 116] on span "11" at bounding box center [290, 118] width 12 height 7
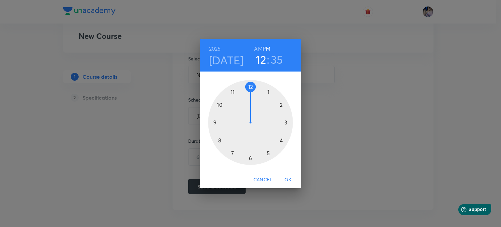
drag, startPoint x: 233, startPoint y: 155, endPoint x: 248, endPoint y: 96, distance: 61.3
click at [248, 96] on div at bounding box center [250, 122] width 85 height 85
drag, startPoint x: 231, startPoint y: 155, endPoint x: 251, endPoint y: 96, distance: 62.0
click at [251, 96] on div at bounding box center [250, 122] width 85 height 85
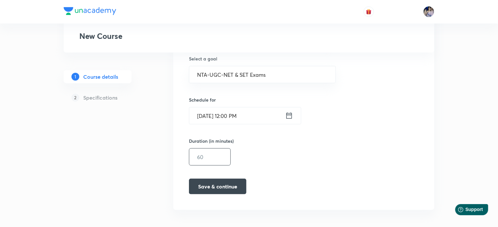
click at [209, 154] on input "text" at bounding box center [209, 156] width 41 height 17
type input "60"
click at [209, 186] on button "Save & continue" at bounding box center [217, 186] width 57 height 16
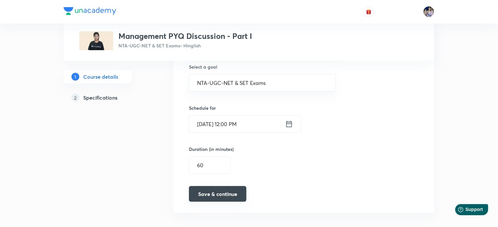
scroll to position [299, 0]
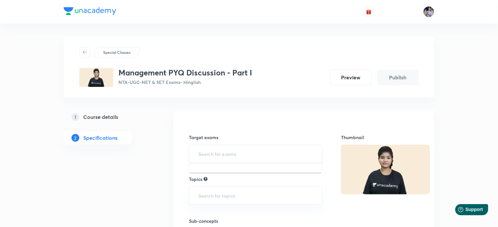
click at [209, 154] on input "text" at bounding box center [255, 153] width 117 height 12
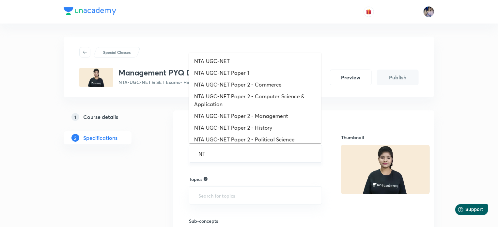
type input "NTA"
click at [230, 113] on li "NTA UGC-NET Paper 2 - Management" at bounding box center [255, 116] width 132 height 12
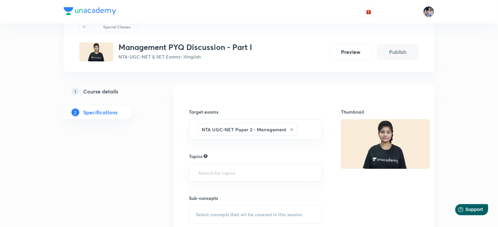
scroll to position [65, 0]
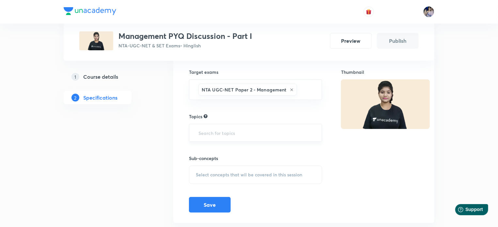
click at [211, 134] on input "text" at bounding box center [255, 133] width 117 height 12
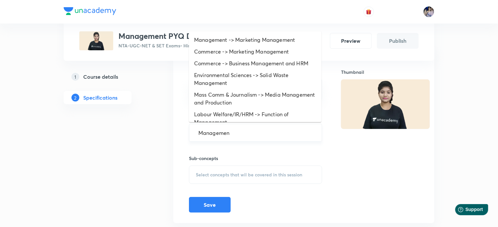
type input "Management"
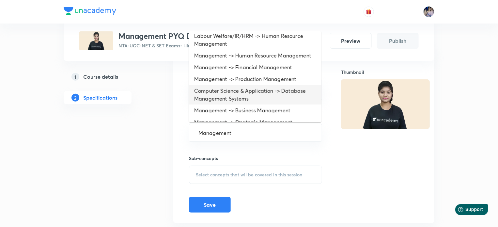
scroll to position [106, 0]
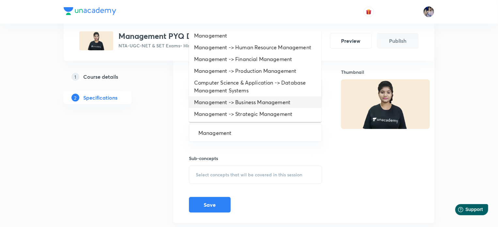
click at [253, 103] on li "Management -> Business Management" at bounding box center [255, 102] width 132 height 12
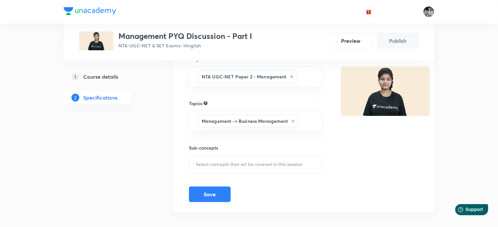
scroll to position [84, 0]
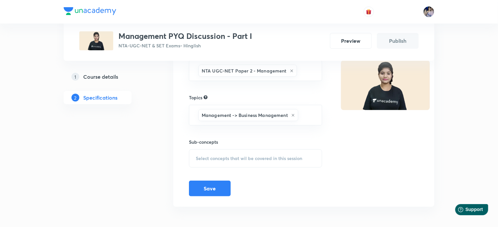
click at [237, 159] on span "Select concepts that wil be covered in this session" at bounding box center [249, 158] width 106 height 5
click at [198, 208] on input "checkbox" at bounding box center [198, 209] width 9 height 7
checkbox input "true"
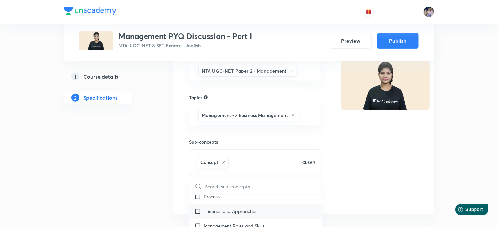
scroll to position [33, 0]
click at [198, 201] on input "checkbox" at bounding box center [198, 198] width 9 height 7
checkbox input "true"
click at [411, 158] on div "Thumbnail" at bounding box center [380, 120] width 78 height 167
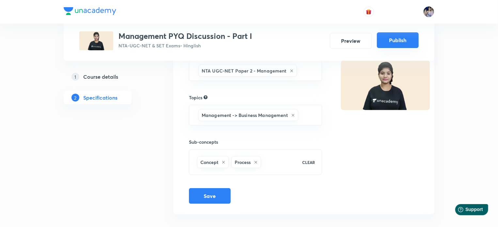
click at [401, 36] on button "Publish" at bounding box center [398, 40] width 42 height 16
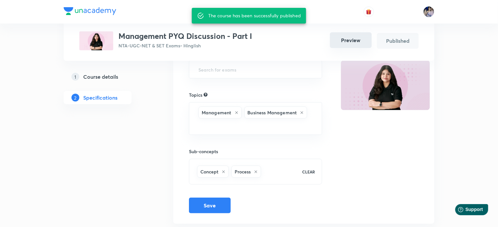
click at [351, 40] on button "Preview" at bounding box center [351, 40] width 42 height 16
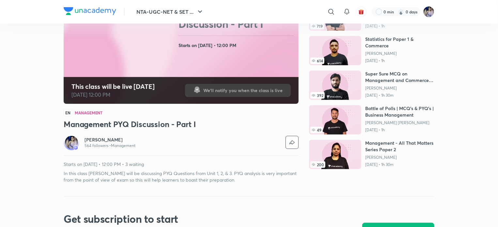
scroll to position [130, 0]
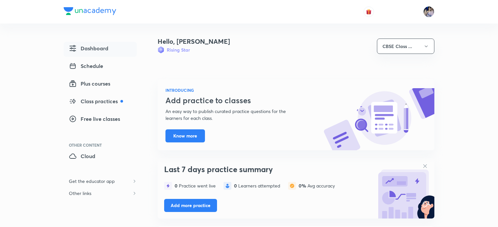
click at [107, 118] on span "Free live classes" at bounding box center [94, 119] width 51 height 8
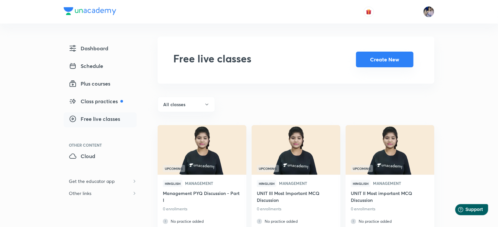
click at [388, 59] on button "Create New" at bounding box center [384, 60] width 57 height 16
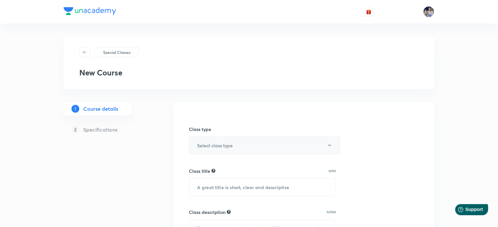
scroll to position [33, 0]
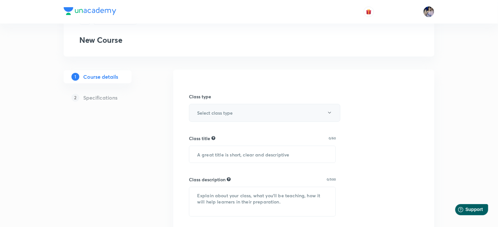
click at [220, 112] on h6 "Select class type" at bounding box center [215, 112] width 36 height 7
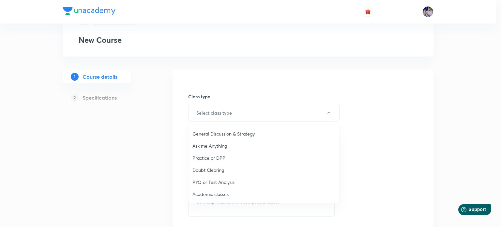
click at [212, 159] on span "Practice or DPP" at bounding box center [263, 157] width 143 height 7
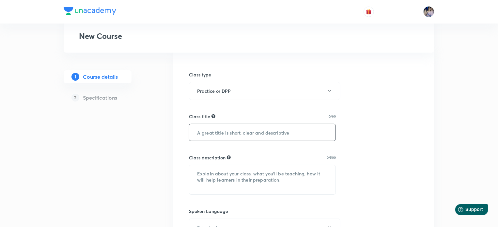
scroll to position [65, 0]
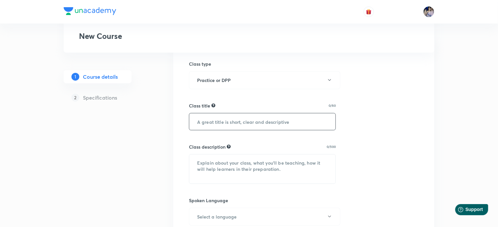
click at [223, 124] on input "text" at bounding box center [262, 121] width 146 height 17
type input "Management PYQ Discussion Part II"
paste textarea "In this class Tanya Gautam Ma'am will be discussing PYQ Questions from Unit 1, …"
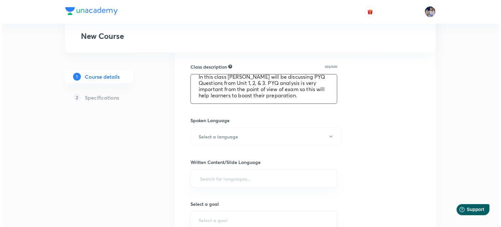
scroll to position [163, 0]
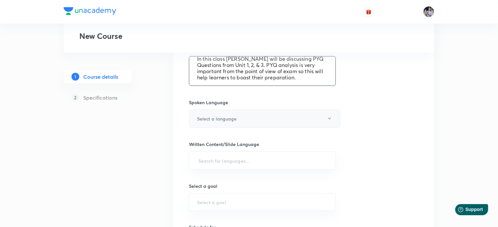
type textarea "In this class Tanya Gautam Ma'am will be discussing PYQ Questions from Unit 1, …"
click at [328, 118] on icon "button" at bounding box center [329, 118] width 5 height 5
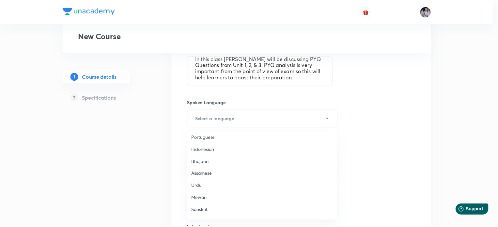
scroll to position [193, 0]
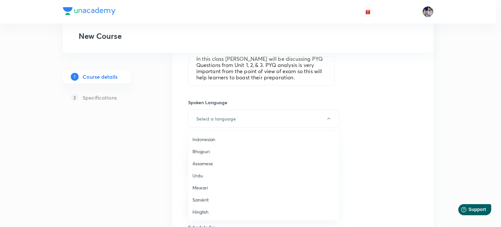
click at [197, 209] on span "Hinglish" at bounding box center [263, 211] width 143 height 7
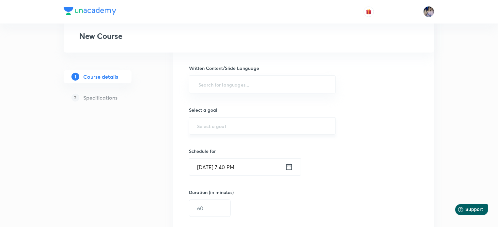
scroll to position [228, 0]
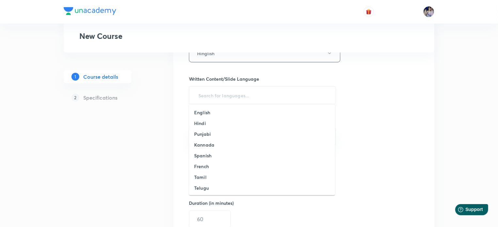
click at [211, 98] on input "text" at bounding box center [262, 95] width 130 height 12
click at [202, 114] on h6 "English" at bounding box center [202, 112] width 16 height 7
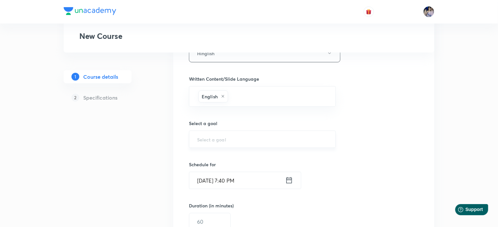
click at [210, 137] on input "text" at bounding box center [262, 139] width 130 height 6
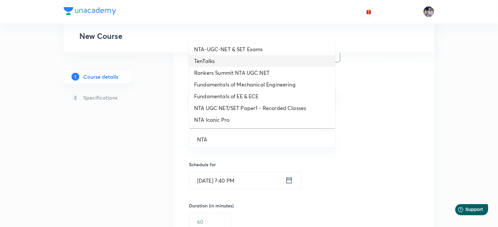
scroll to position [196, 0]
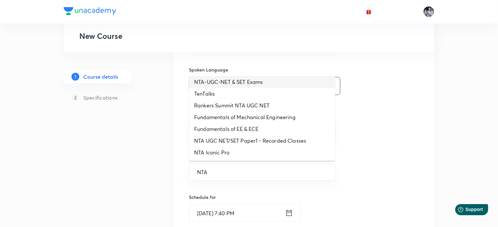
click at [237, 81] on li "NTA-UGC-NET & SET Exams" at bounding box center [262, 82] width 146 height 12
type input "NTA-UGC-NET & SET Exams"
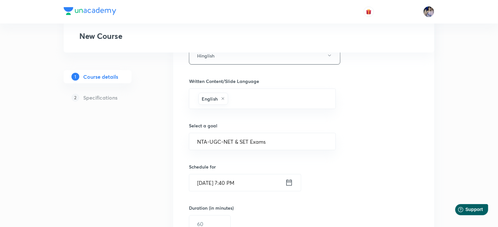
scroll to position [294, 0]
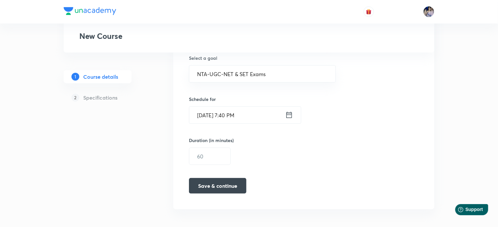
click at [287, 114] on icon at bounding box center [289, 115] width 6 height 6
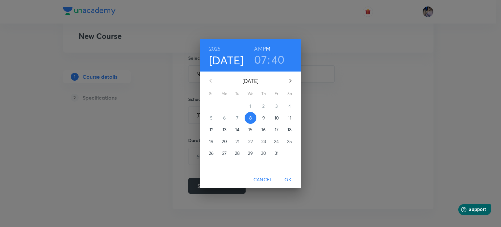
click at [212, 129] on p "12" at bounding box center [211, 129] width 4 height 7
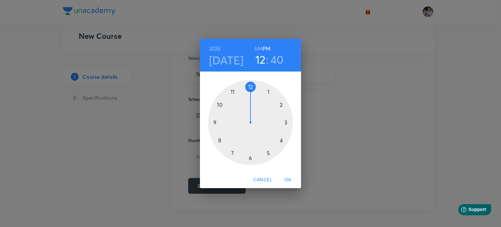
drag, startPoint x: 230, startPoint y: 152, endPoint x: 250, endPoint y: 93, distance: 62.3
click at [250, 93] on div at bounding box center [250, 122] width 85 height 85
drag, startPoint x: 218, startPoint y: 140, endPoint x: 251, endPoint y: 92, distance: 57.9
click at [251, 92] on div at bounding box center [250, 122] width 85 height 85
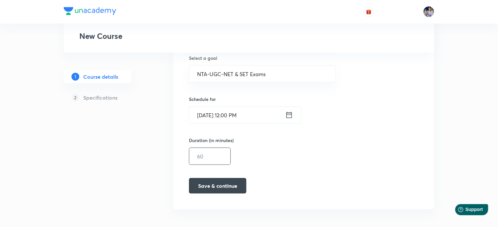
click at [215, 159] on input "text" at bounding box center [209, 156] width 41 height 17
type input "60"
click at [222, 184] on button "Save & continue" at bounding box center [217, 185] width 57 height 16
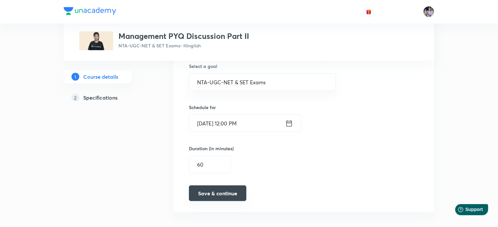
scroll to position [299, 0]
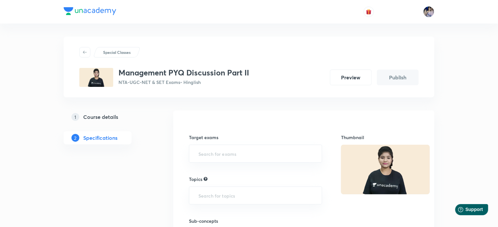
scroll to position [33, 0]
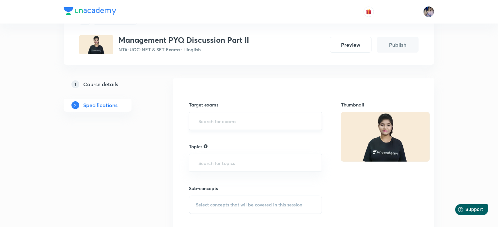
click at [218, 121] on input "text" at bounding box center [255, 121] width 117 height 12
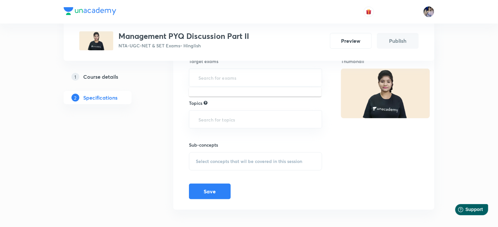
scroll to position [79, 0]
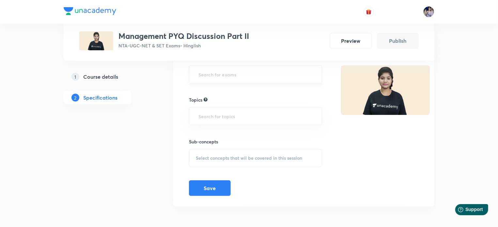
click at [236, 75] on input "text" at bounding box center [255, 74] width 117 height 12
click at [205, 74] on input "text" at bounding box center [255, 74] width 117 height 12
click at [202, 74] on input "text" at bounding box center [255, 74] width 117 height 12
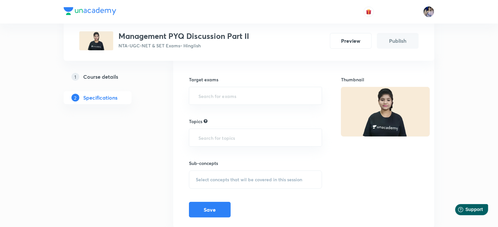
scroll to position [47, 0]
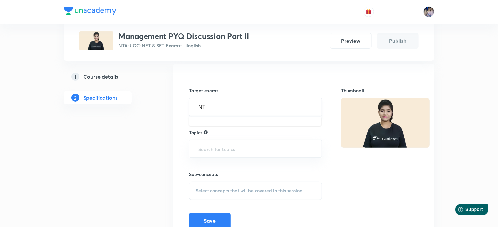
type input "NTA"
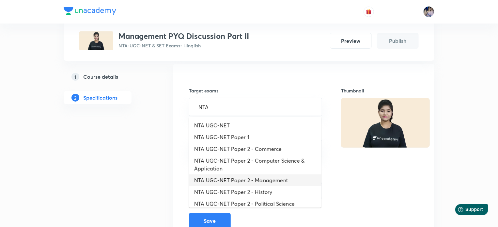
click at [248, 178] on li "NTA UGC-NET Paper 2 - Management" at bounding box center [255, 180] width 132 height 12
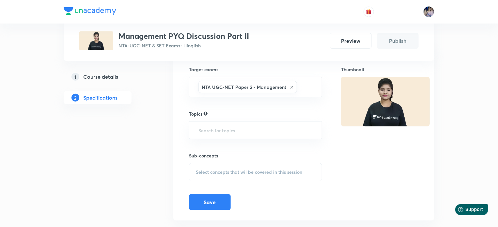
scroll to position [79, 0]
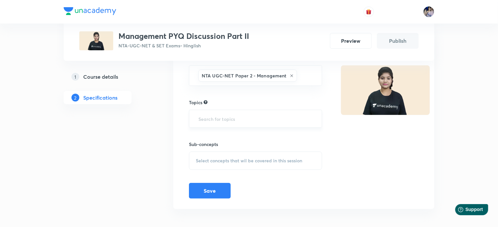
click at [213, 120] on input "text" at bounding box center [255, 119] width 117 height 12
type input "MANA"
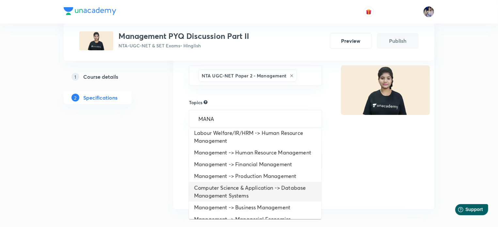
scroll to position [118, 0]
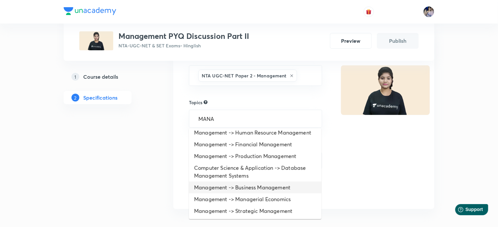
click at [251, 189] on li "Management -> Business Management" at bounding box center [255, 187] width 132 height 12
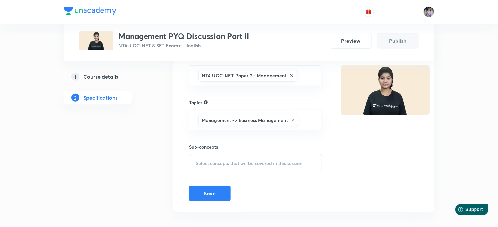
click at [215, 162] on span "Select concepts that wil be covered in this session" at bounding box center [249, 163] width 106 height 5
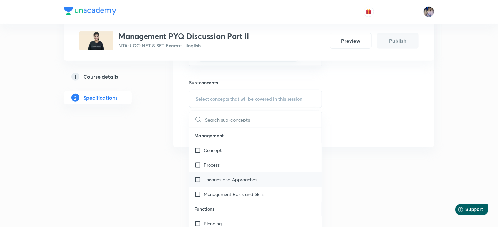
scroll to position [145, 0]
click at [198, 148] on input "checkbox" at bounding box center [198, 149] width 9 height 7
checkbox input "true"
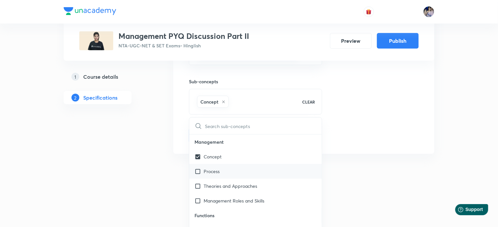
click at [198, 171] on input "checkbox" at bounding box center [198, 171] width 9 height 7
checkbox input "true"
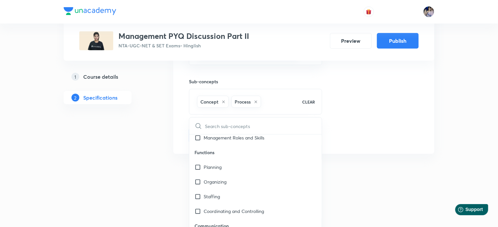
scroll to position [130, 0]
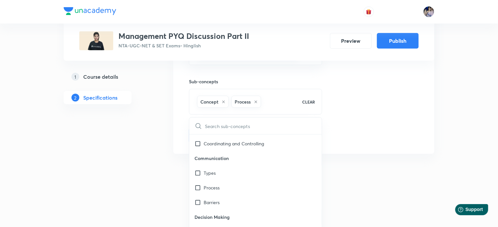
click at [389, 146] on div "Target exams NTA UGC-NET Paper 2 - Management ​ Topics Management -> Business M…" at bounding box center [303, 60] width 261 height 188
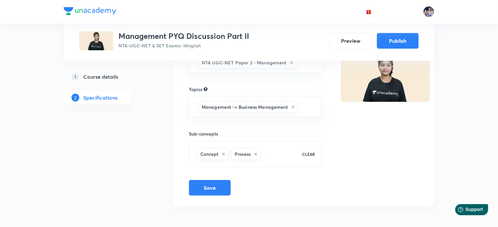
scroll to position [91, 0]
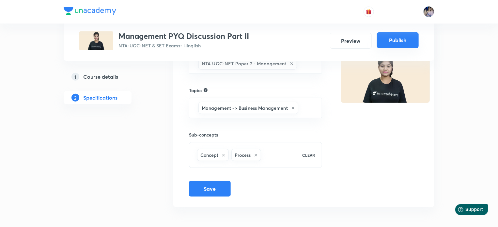
click at [398, 41] on button "Publish" at bounding box center [398, 40] width 42 height 16
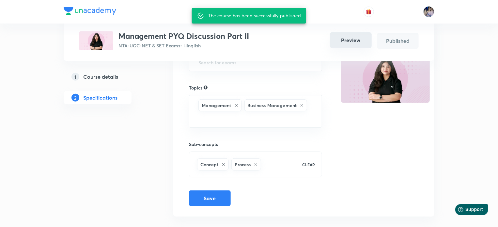
click at [345, 37] on button "Preview" at bounding box center [351, 40] width 42 height 16
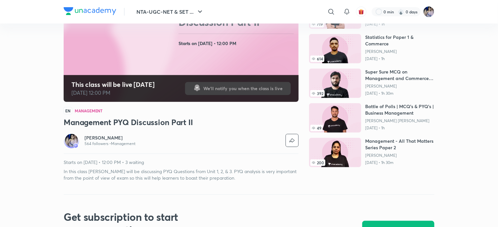
scroll to position [65, 0]
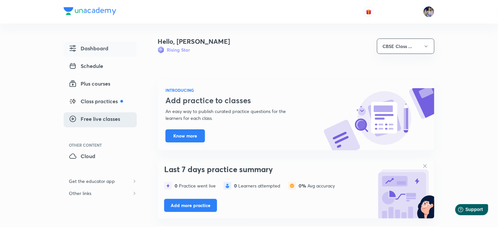
click at [95, 120] on span "Free live classes" at bounding box center [94, 119] width 51 height 8
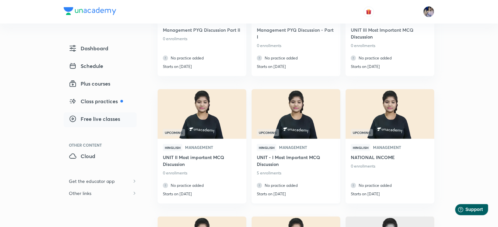
scroll to position [196, 0]
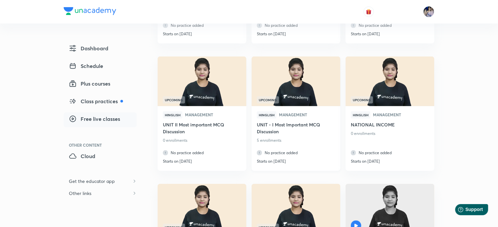
click at [283, 126] on h6 "UNIT - I Most Important MCQ Discussion" at bounding box center [296, 128] width 78 height 15
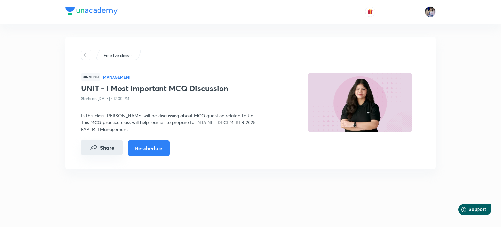
click at [100, 148] on button "Share" at bounding box center [102, 148] width 42 height 16
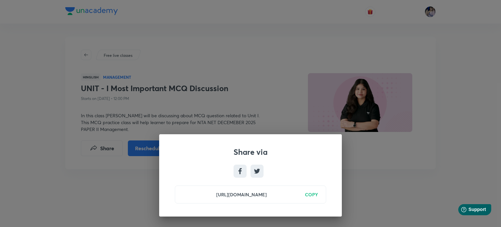
click at [314, 195] on h6 "COPY" at bounding box center [311, 194] width 13 height 7
click at [393, 195] on div "Share via [URL][DOMAIN_NAME] Copied" at bounding box center [250, 113] width 501 height 227
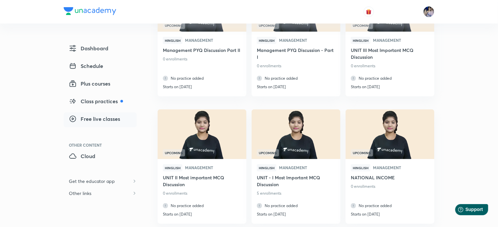
scroll to position [196, 0]
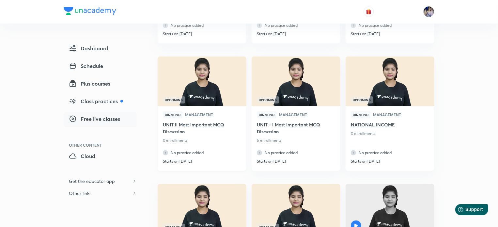
click at [190, 123] on h6 "UNIT II Most important MCQ Discussion" at bounding box center [202, 128] width 78 height 15
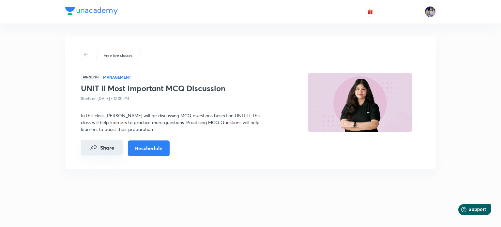
click at [102, 149] on button "Share" at bounding box center [102, 148] width 42 height 16
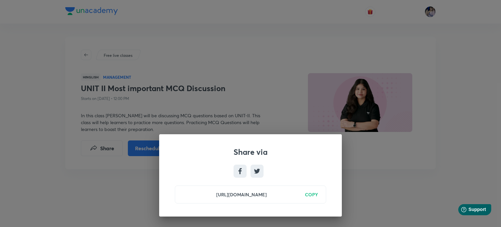
click at [310, 195] on h6 "COPY" at bounding box center [311, 194] width 13 height 7
click at [244, 54] on div "Share via [URL][DOMAIN_NAME] Copied" at bounding box center [250, 113] width 501 height 227
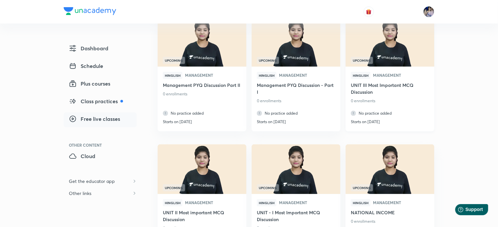
scroll to position [98, 0]
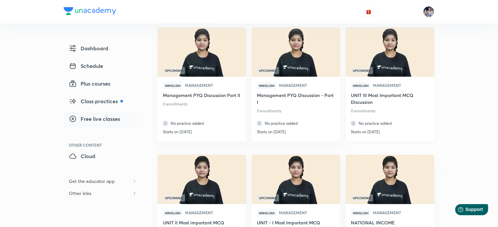
click at [391, 94] on h6 "UNIT III Most Important MCQ Discussion" at bounding box center [390, 99] width 78 height 15
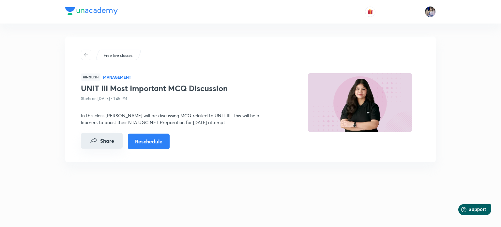
click at [98, 141] on button "Share" at bounding box center [102, 141] width 42 height 16
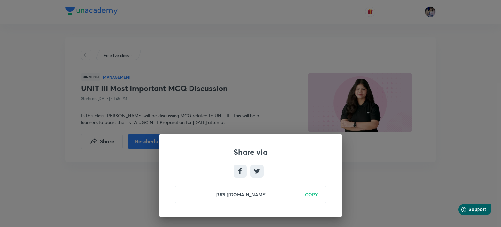
click at [312, 192] on h6 "COPY" at bounding box center [311, 194] width 13 height 7
click at [288, 66] on div "Share via [URL][DOMAIN_NAME] Copied" at bounding box center [250, 113] width 501 height 227
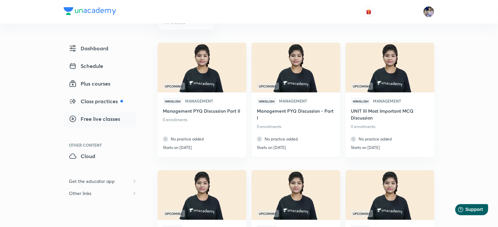
scroll to position [98, 0]
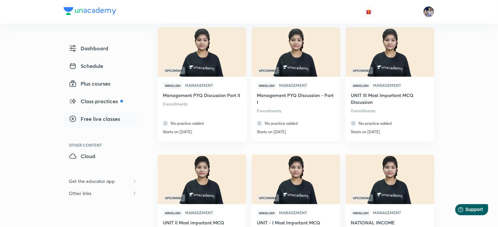
click at [281, 93] on h6 "Management PYQ Discussion - Part I" at bounding box center [296, 99] width 78 height 15
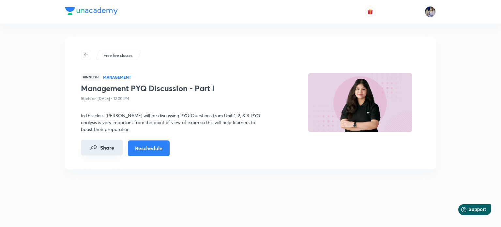
click at [103, 147] on button "Share" at bounding box center [102, 148] width 42 height 16
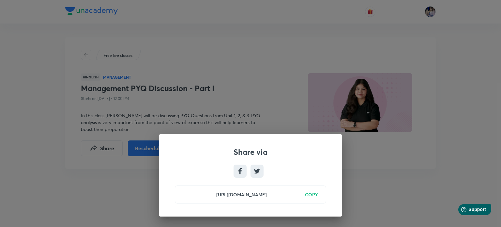
click at [313, 193] on h6 "COPY" at bounding box center [311, 194] width 13 height 7
click at [375, 193] on div "Share via https://unacademy.com/class/management-pyq-discussion-part-i/1GSZ7Y1Y…" at bounding box center [250, 113] width 501 height 227
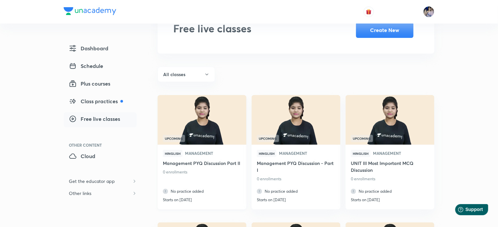
scroll to position [65, 0]
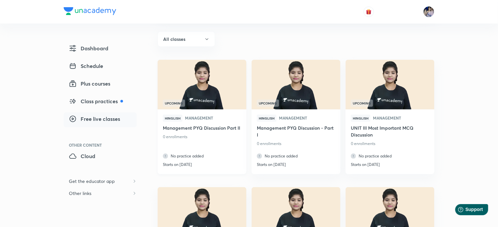
click at [197, 129] on h6 "Management PYQ Discussion Part II" at bounding box center [202, 128] width 78 height 8
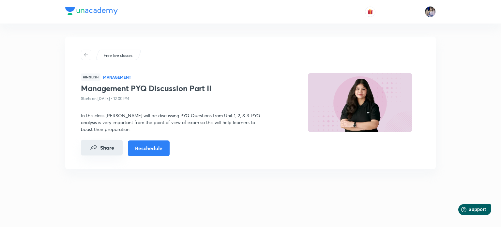
click at [102, 151] on button "Share" at bounding box center [102, 148] width 42 height 16
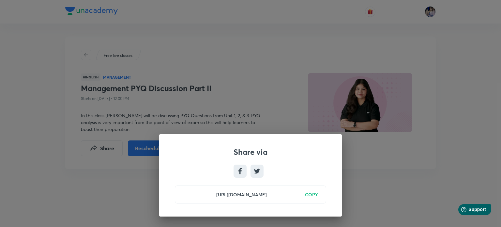
click at [313, 194] on h6 "COPY" at bounding box center [311, 194] width 13 height 7
click at [392, 199] on div "Share via [URL][DOMAIN_NAME] Copied" at bounding box center [250, 113] width 501 height 227
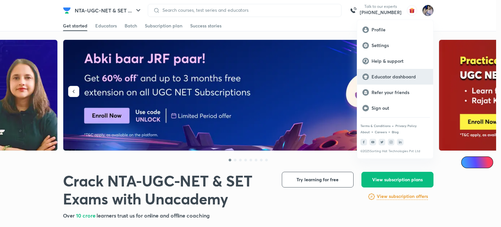
click at [379, 77] on p "Educator dashboard" at bounding box center [400, 77] width 56 height 6
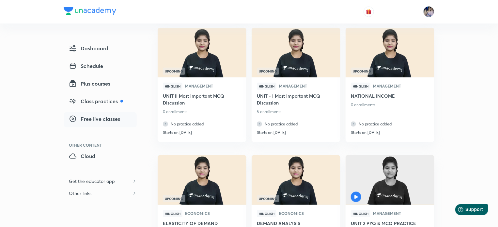
scroll to position [228, 0]
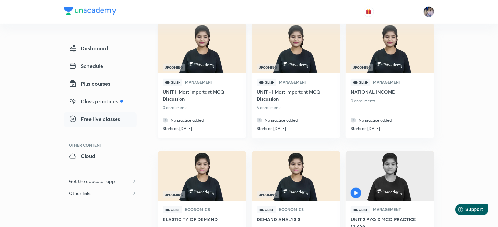
click at [195, 92] on h6 "UNIT II Most important MCQ Discussion" at bounding box center [202, 95] width 78 height 15
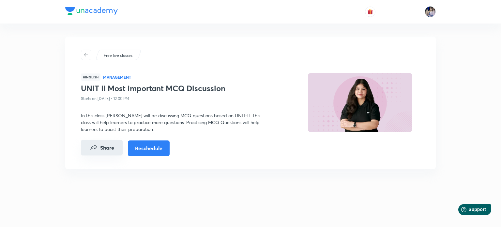
click at [100, 147] on button "Share" at bounding box center [102, 148] width 42 height 16
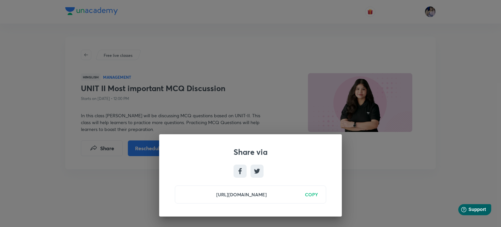
click at [311, 194] on h6 "COPY" at bounding box center [311, 194] width 13 height 7
click at [264, 80] on div "Share via https://unacademy.com/class/unit-ii-most-important-mcq-discussion/Z3J…" at bounding box center [250, 113] width 501 height 227
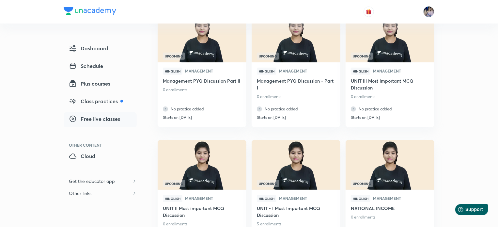
scroll to position [98, 0]
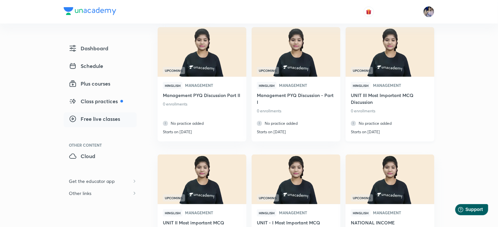
click at [388, 91] on div "Hinglish Management" at bounding box center [390, 87] width 78 height 10
click at [391, 94] on h6 "UNIT III Most Important MCQ Discussion" at bounding box center [390, 99] width 78 height 15
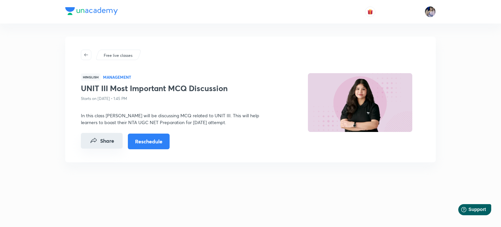
click at [99, 144] on button "Share" at bounding box center [102, 141] width 42 height 16
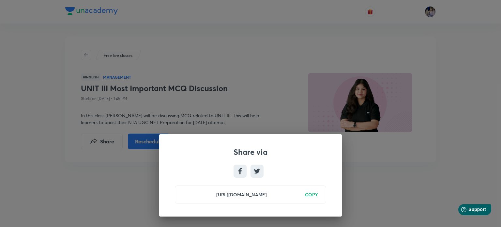
click at [310, 193] on h6 "COPY" at bounding box center [311, 194] width 13 height 7
drag, startPoint x: 421, startPoint y: 166, endPoint x: 356, endPoint y: 141, distance: 70.2
click at [421, 167] on div "Share via https://unacademy.com/class/unit-iii-most-important-mcq-discussion/CF…" at bounding box center [250, 113] width 501 height 227
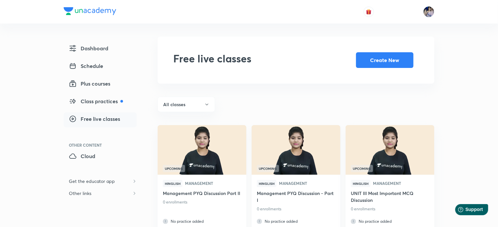
scroll to position [65, 0]
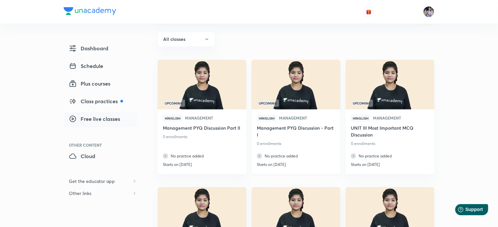
click at [294, 128] on h6 "Management PYQ Discussion - Part I" at bounding box center [296, 131] width 78 height 15
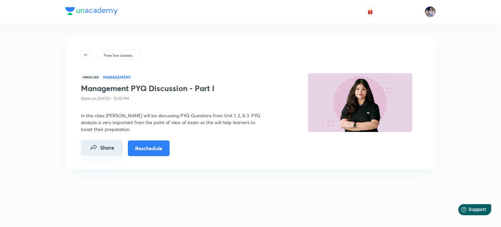
click at [95, 150] on icon "Share" at bounding box center [94, 148] width 8 height 8
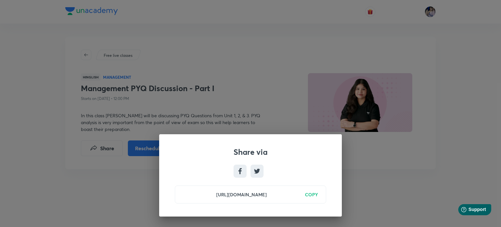
click at [311, 195] on h6 "COPY" at bounding box center [311, 194] width 13 height 7
click at [260, 85] on div "Share via https://unacademy.com/class/management-pyq-discussion-part-i/1GSZ7Y1Y…" at bounding box center [250, 113] width 501 height 227
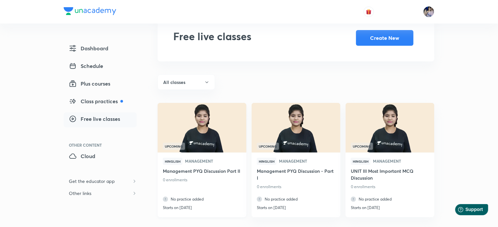
scroll to position [33, 0]
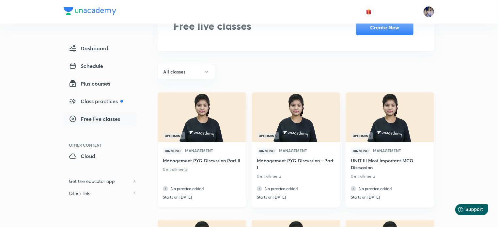
click at [211, 161] on h6 "Management PYQ Discussion Part II" at bounding box center [202, 161] width 78 height 8
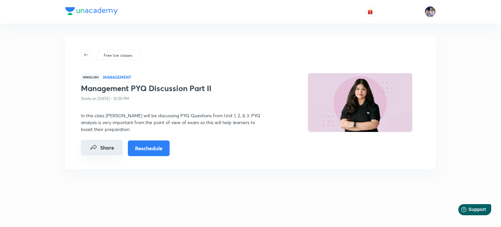
click at [104, 146] on button "Share" at bounding box center [102, 148] width 42 height 16
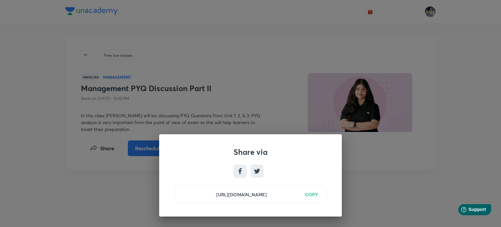
click at [313, 196] on h6 "COPY" at bounding box center [311, 194] width 13 height 7
click at [348, 43] on div "Share via https://unacademy.com/class/management-pyq-discussion-part-ii/KD1G10R…" at bounding box center [250, 113] width 501 height 227
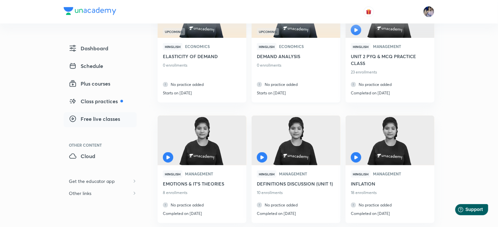
scroll to position [391, 0]
click at [193, 53] on h6 "ELASTICITY OF DEMAND" at bounding box center [202, 57] width 78 height 8
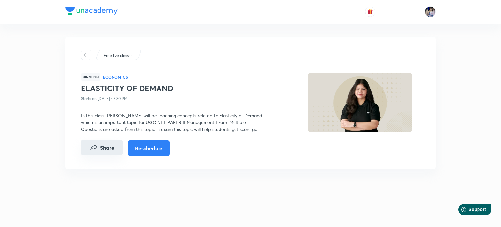
click at [101, 148] on button "Share" at bounding box center [102, 148] width 42 height 16
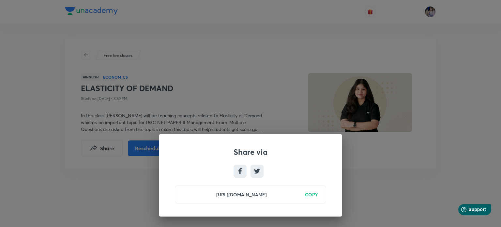
click at [309, 194] on h6 "COPY" at bounding box center [311, 194] width 13 height 7
click at [135, 49] on div "Share via https://unacademy.com/class/elasticity-of-demand/TD80JSJ1 Copied" at bounding box center [250, 113] width 501 height 227
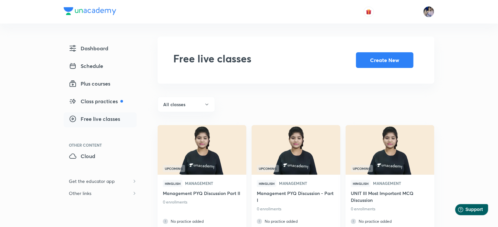
scroll to position [65, 0]
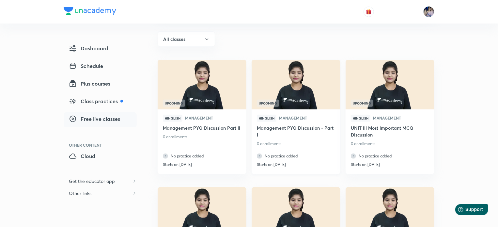
click at [302, 127] on h6 "Management PYQ Discussion - Part I" at bounding box center [296, 131] width 78 height 15
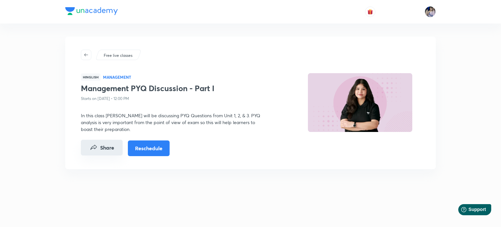
click at [100, 148] on button "Share" at bounding box center [102, 148] width 42 height 16
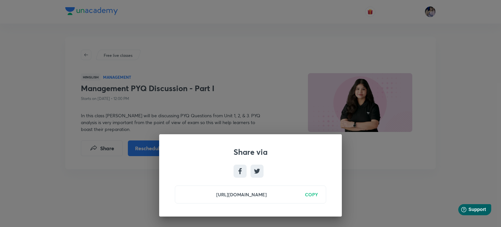
click at [309, 193] on h6 "COPY" at bounding box center [311, 194] width 13 height 7
click at [251, 67] on div "Share via https://unacademy.com/class/management-pyq-discussion-part-i/1GSZ7Y1Y…" at bounding box center [250, 113] width 501 height 227
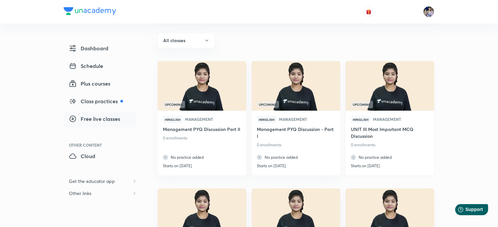
scroll to position [65, 0]
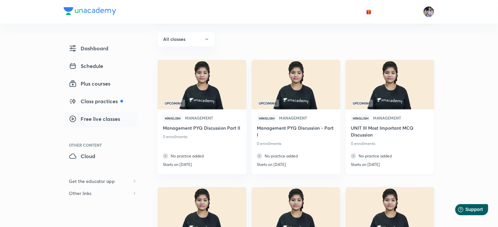
click at [389, 128] on h6 "UNIT III Most Important MCQ Discussion" at bounding box center [390, 131] width 78 height 15
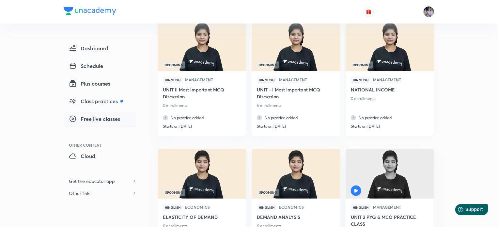
scroll to position [228, 0]
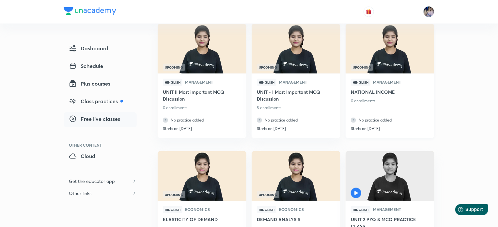
click at [384, 92] on h6 "NATIONAL INCOME" at bounding box center [390, 92] width 78 height 8
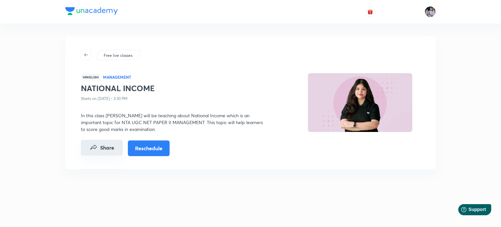
click at [102, 150] on button "Share" at bounding box center [102, 148] width 42 height 16
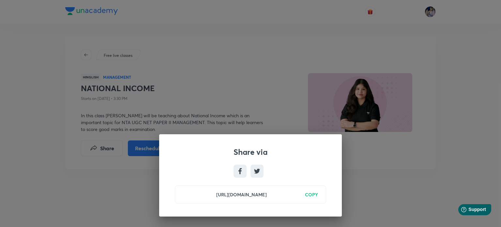
click at [309, 195] on h6 "COPY" at bounding box center [311, 194] width 13 height 7
click at [266, 46] on div "Share via https://unacademy.com/class/national-income/XPO99ANG Copied" at bounding box center [250, 113] width 501 height 227
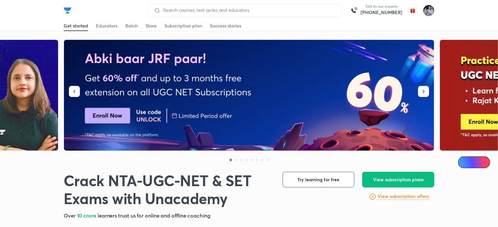
click at [431, 11] on img at bounding box center [428, 10] width 11 height 11
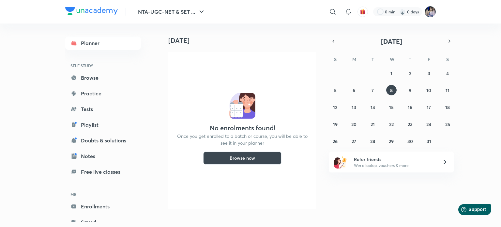
click at [433, 11] on img at bounding box center [430, 11] width 11 height 11
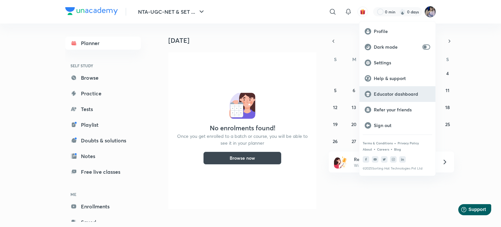
click at [390, 92] on p "Educator dashboard" at bounding box center [402, 94] width 56 height 6
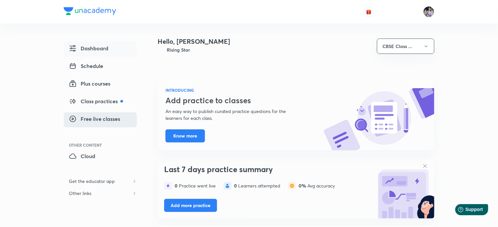
click at [104, 117] on span "Free live classes" at bounding box center [94, 119] width 51 height 8
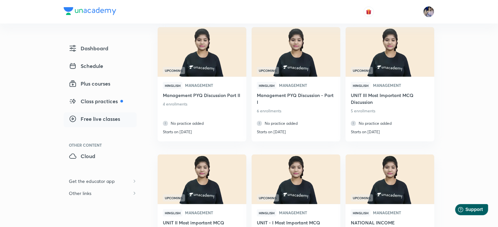
scroll to position [33, 0]
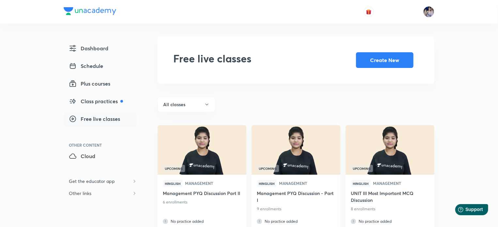
scroll to position [65, 0]
